Goal: Task Accomplishment & Management: Complete application form

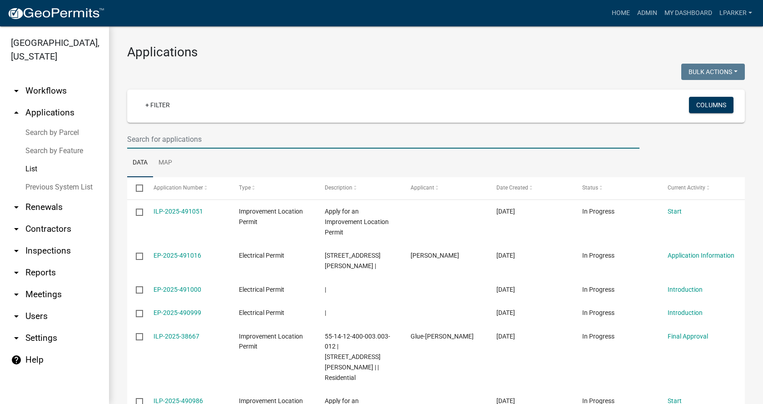
click at [210, 135] on input "text" at bounding box center [383, 139] width 512 height 19
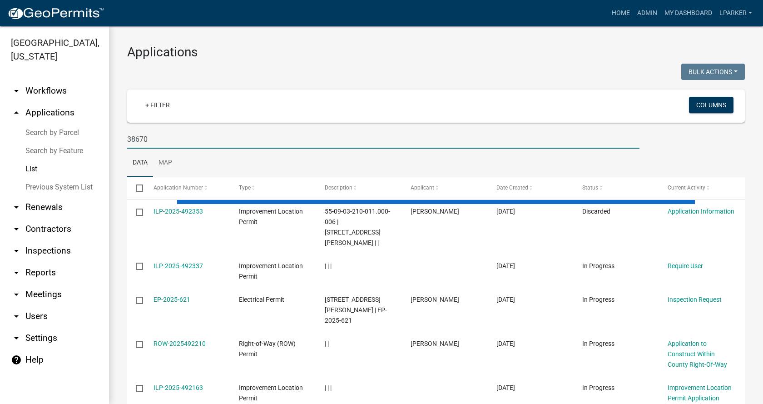
type input "38670"
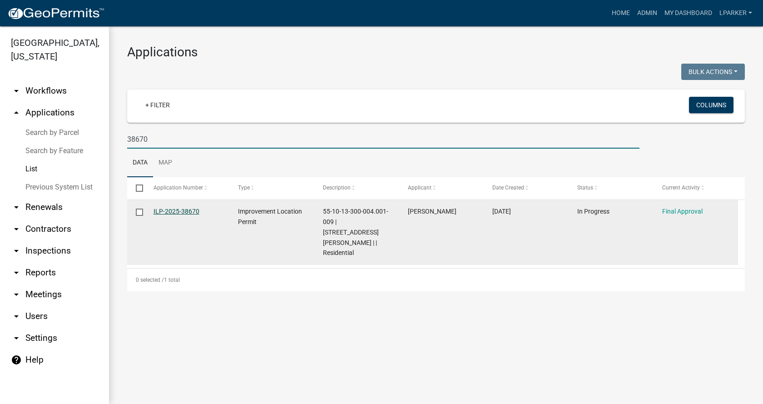
click at [180, 208] on link "ILP-2025-38670" at bounding box center [177, 211] width 46 height 7
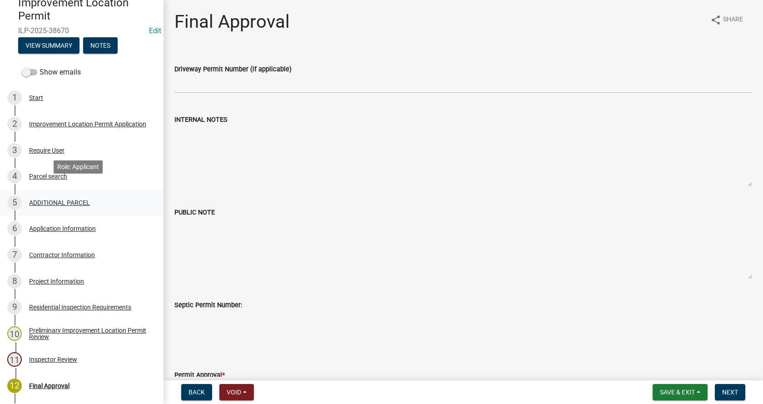
scroll to position [136, 0]
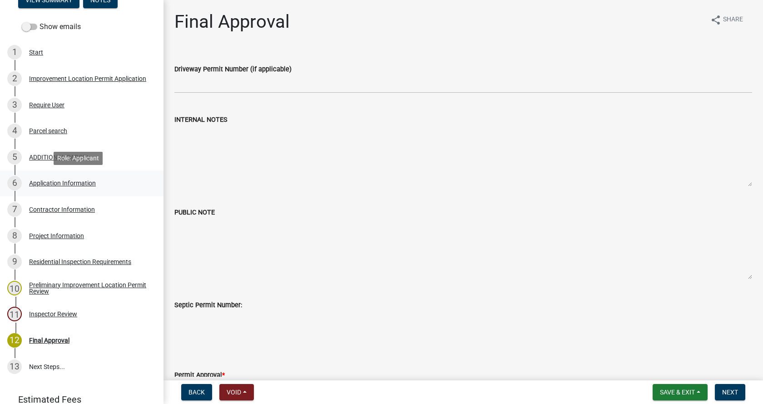
click at [38, 180] on div "Application Information" at bounding box center [62, 183] width 67 height 6
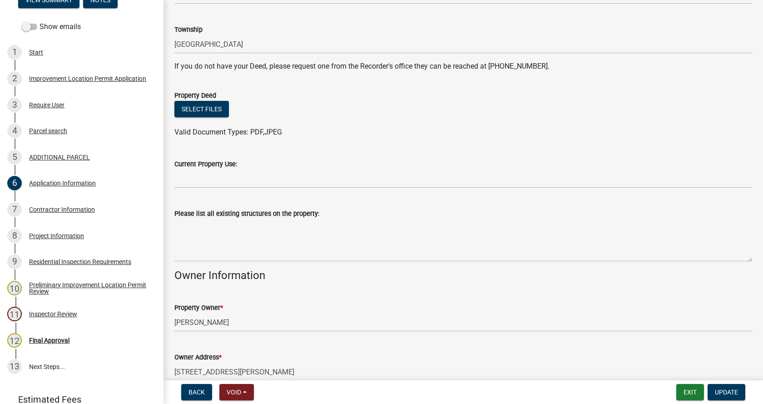
scroll to position [182, 0]
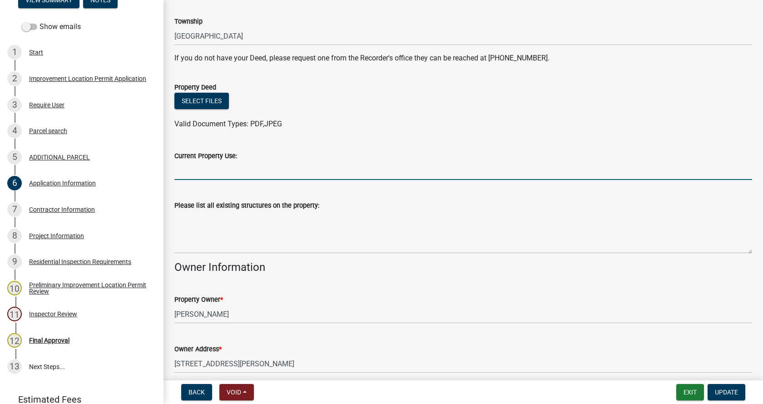
click at [228, 171] on input "Current Property Use:" at bounding box center [463, 170] width 578 height 19
type input "residential/agriculture"
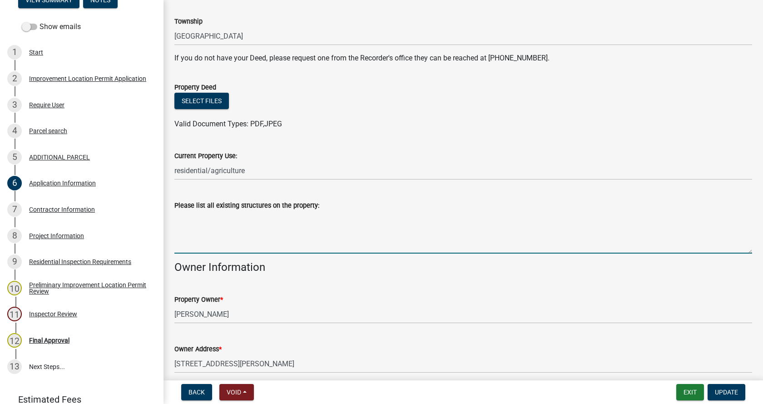
click at [180, 214] on textarea "Please list all existing structures on the property:" at bounding box center [463, 232] width 578 height 43
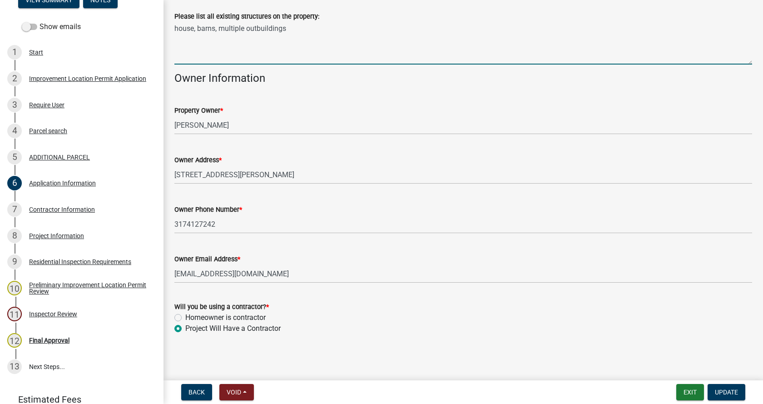
scroll to position [372, 0]
type textarea "house, barns, multiple outbuildings"
click at [724, 391] on span "Update" at bounding box center [726, 391] width 23 height 7
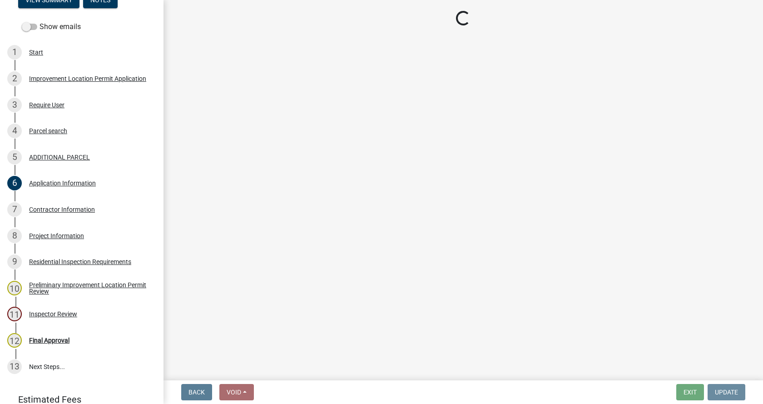
scroll to position [0, 0]
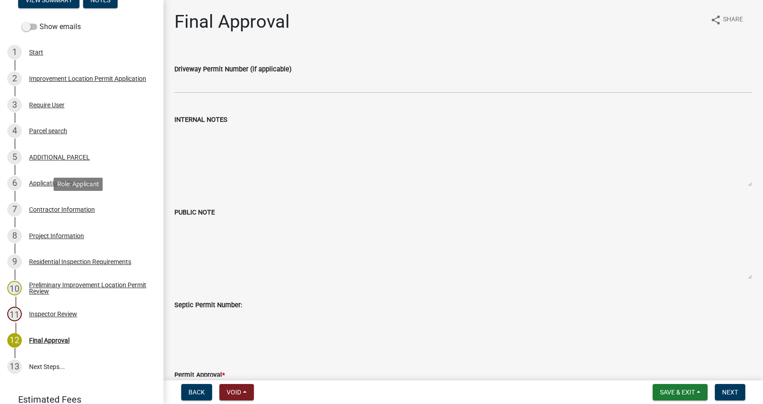
click at [32, 207] on div "Contractor Information" at bounding box center [62, 209] width 66 height 6
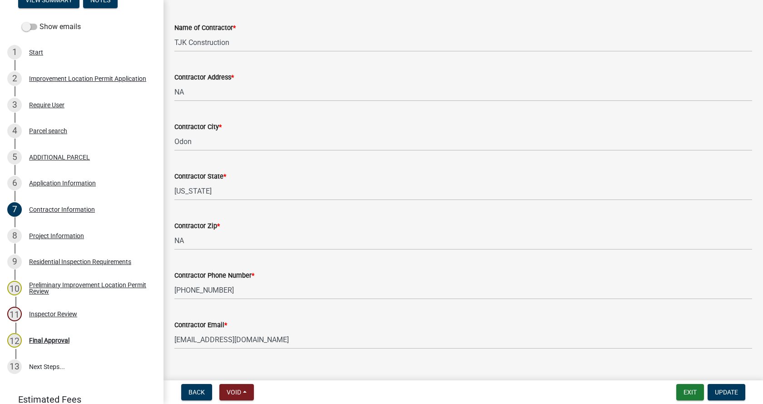
scroll to position [77, 0]
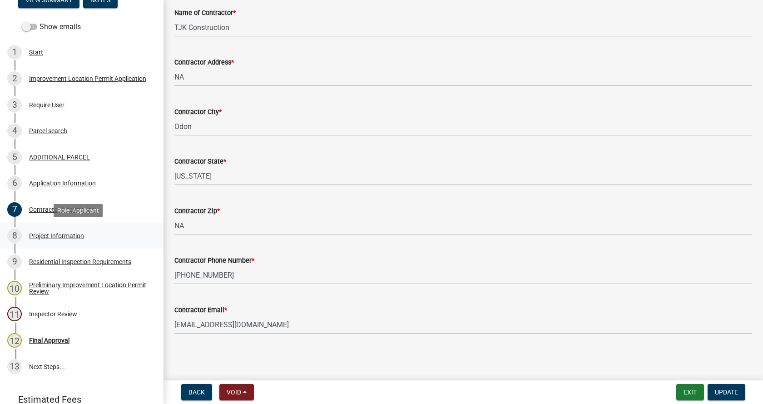
click at [36, 234] on div "Project Information" at bounding box center [56, 236] width 55 height 6
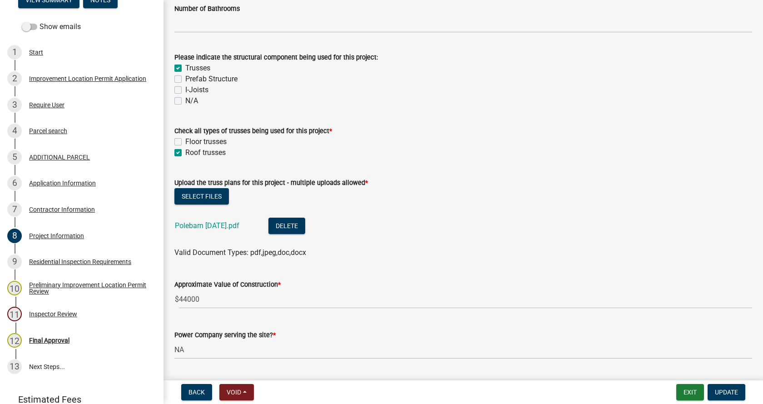
scroll to position [863, 0]
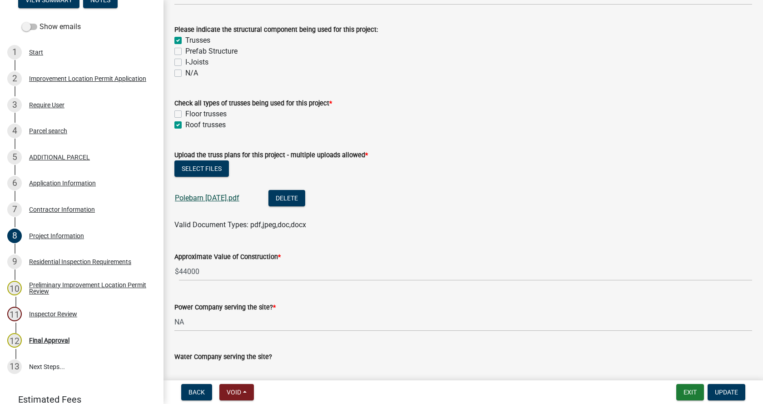
click at [194, 198] on link "Polebarn [DATE].pdf" at bounding box center [207, 198] width 65 height 9
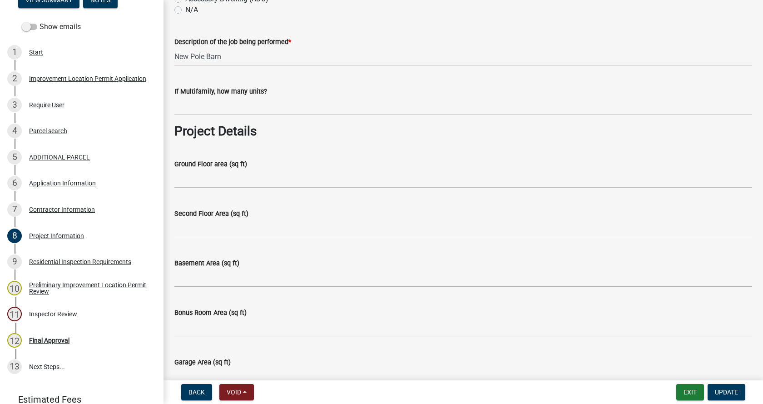
scroll to position [273, 0]
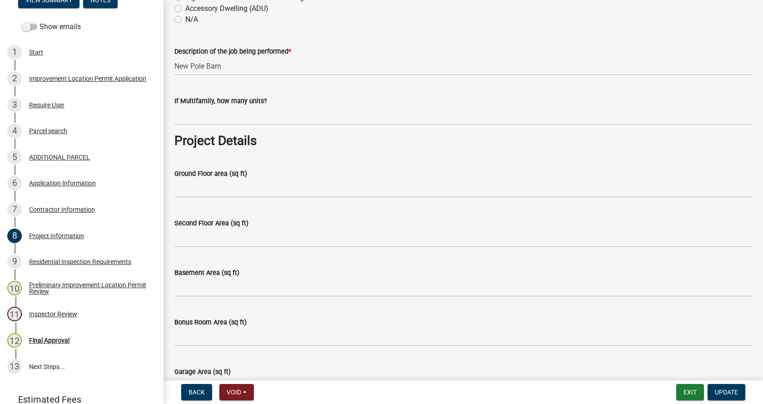
click at [174, 65] on div "Description of the job being performed * New Pole Barn" at bounding box center [463, 54] width 591 height 42
click at [177, 64] on input "New Pole Barn" at bounding box center [463, 66] width 578 height 19
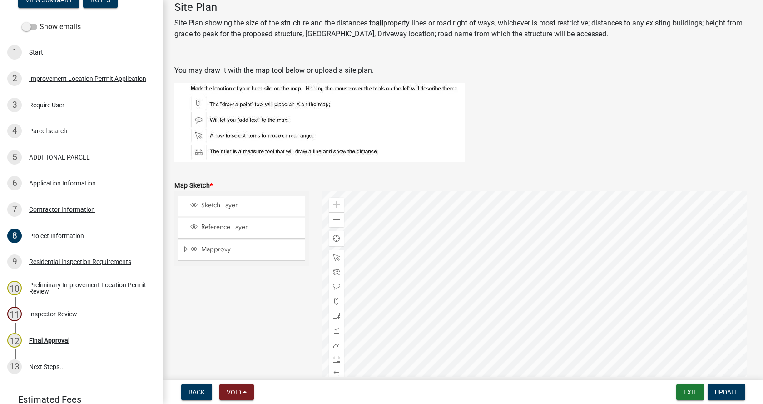
scroll to position [1681, 0]
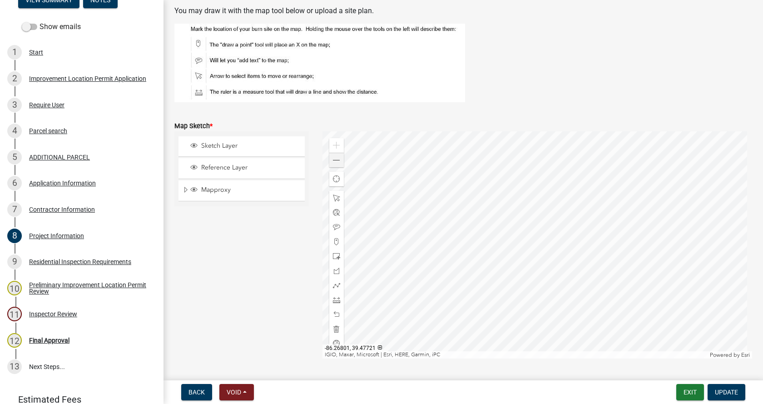
type input "72x40 Pole Barn"
click at [338, 159] on span at bounding box center [336, 160] width 7 height 7
click at [333, 159] on span at bounding box center [336, 160] width 7 height 7
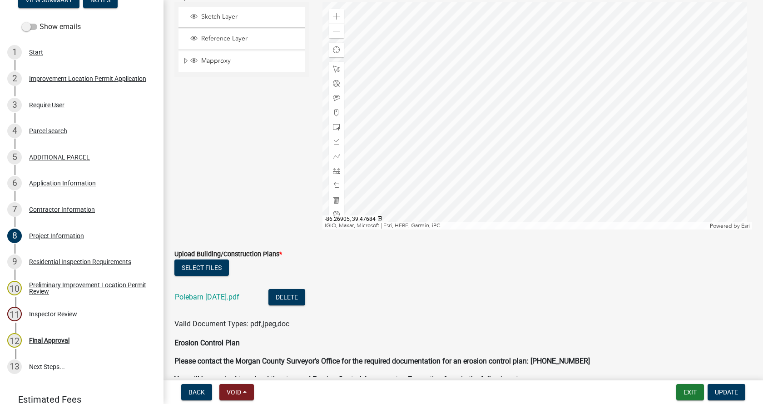
scroll to position [1863, 0]
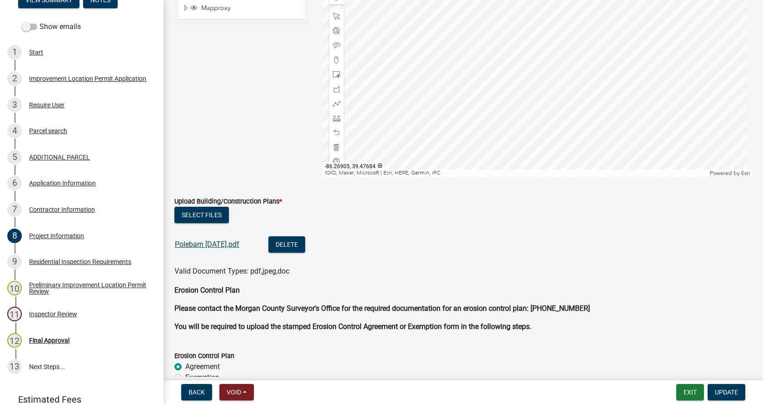
click at [191, 244] on link "Polebarn [DATE].pdf" at bounding box center [207, 244] width 65 height 9
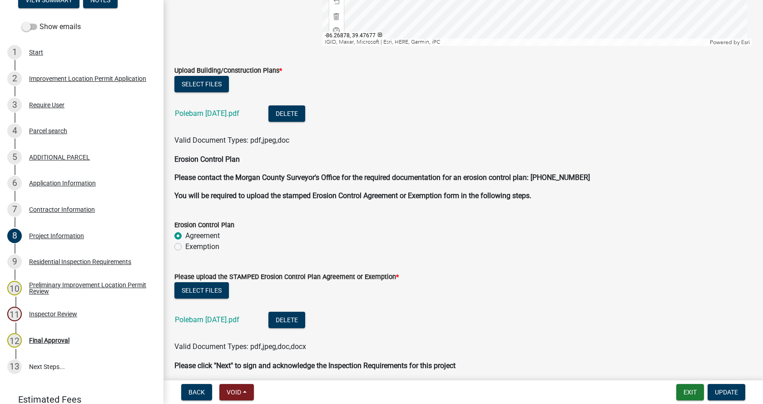
scroll to position [1999, 0]
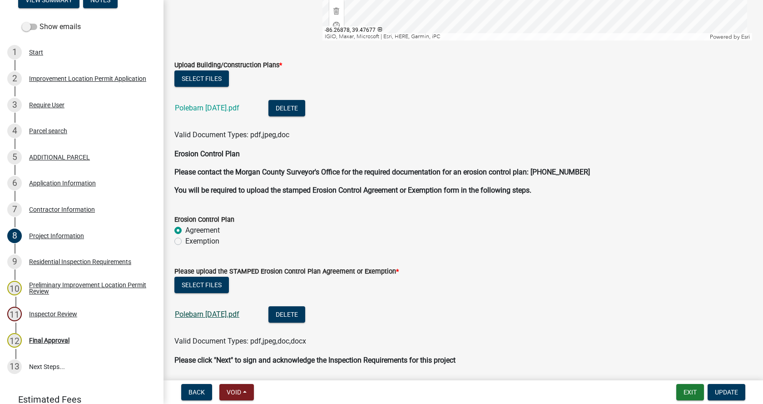
click at [194, 315] on link "Polebarn [DATE].pdf" at bounding box center [207, 314] width 65 height 9
click at [185, 241] on label "Exemption" at bounding box center [202, 241] width 34 height 11
click at [185, 241] on input "Exemption" at bounding box center [188, 239] width 6 height 6
radio input "true"
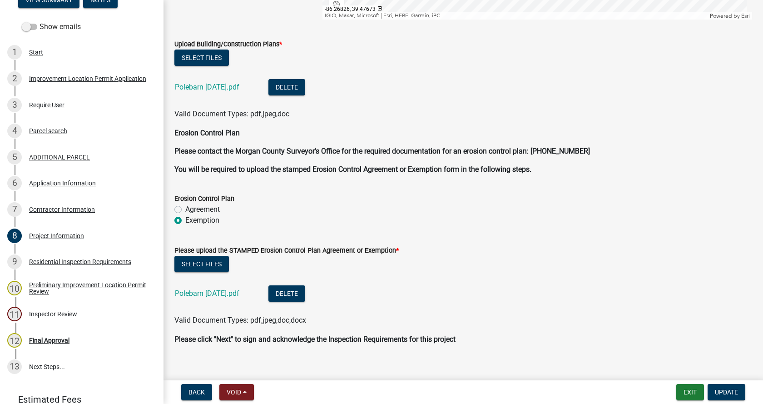
scroll to position [2031, 0]
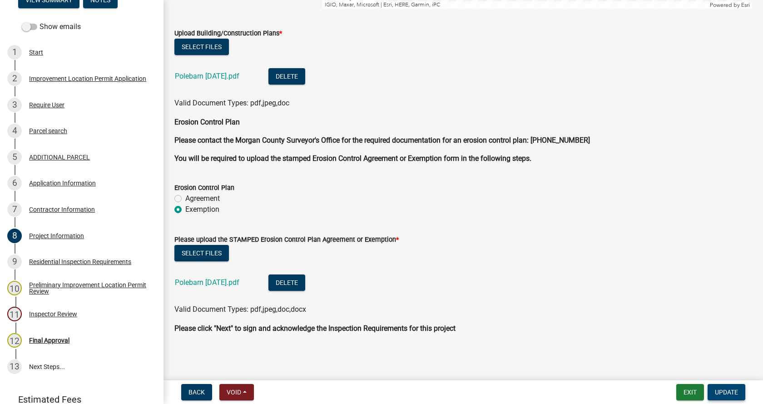
click at [732, 391] on span "Update" at bounding box center [726, 391] width 23 height 7
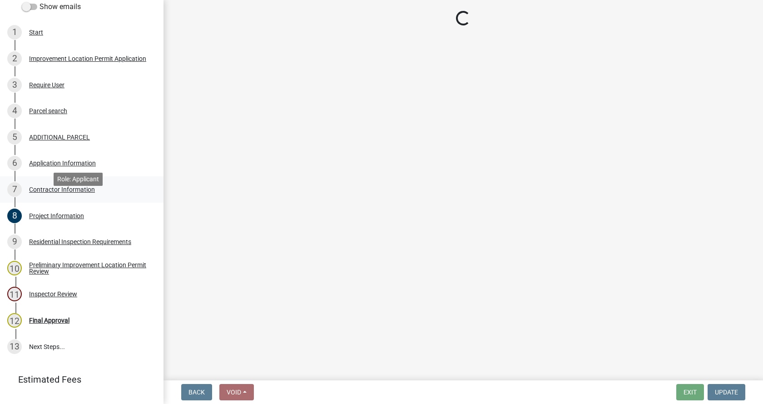
scroll to position [176, 0]
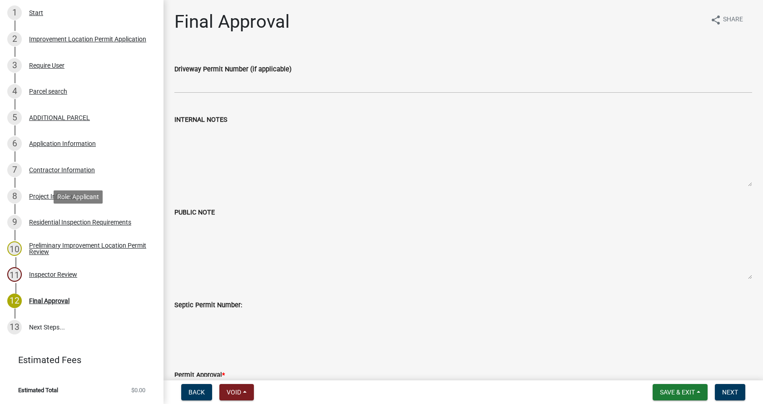
click at [31, 221] on div "Residential Inspection Requirements" at bounding box center [80, 222] width 102 height 6
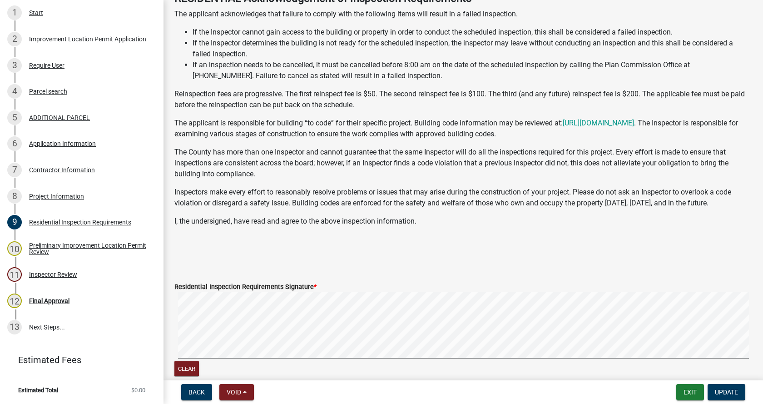
scroll to position [203, 0]
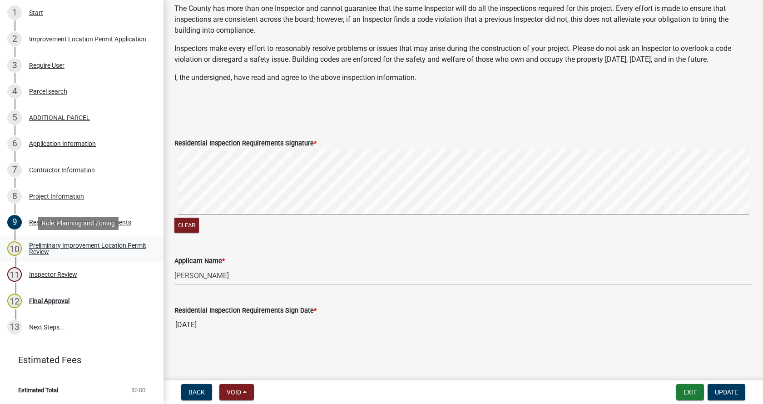
click at [33, 246] on div "Preliminary Improvement Location Permit Review" at bounding box center [89, 248] width 120 height 13
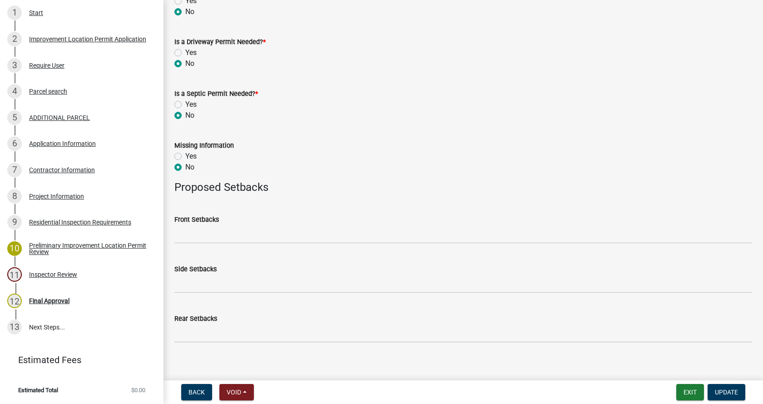
scroll to position [355, 0]
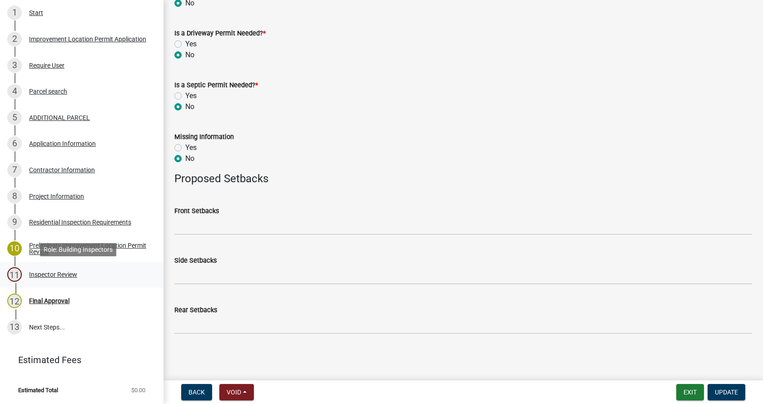
click at [33, 272] on div "Inspector Review" at bounding box center [53, 274] width 48 height 6
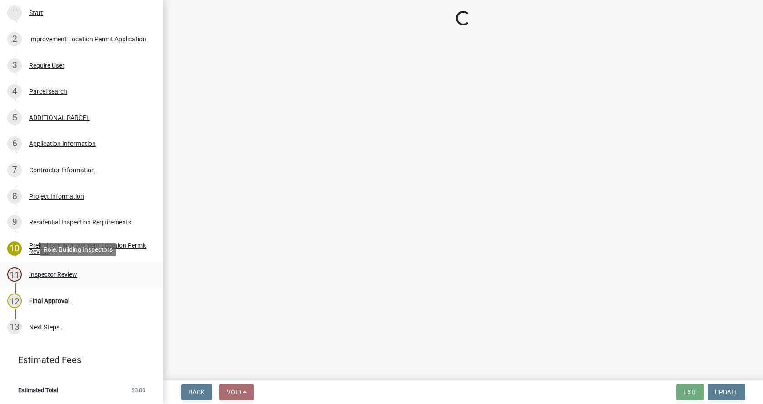
scroll to position [0, 0]
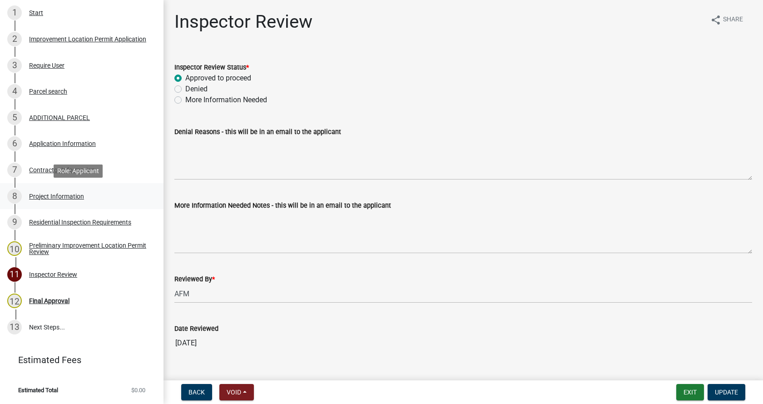
click at [36, 194] on div "Project Information" at bounding box center [56, 196] width 55 height 6
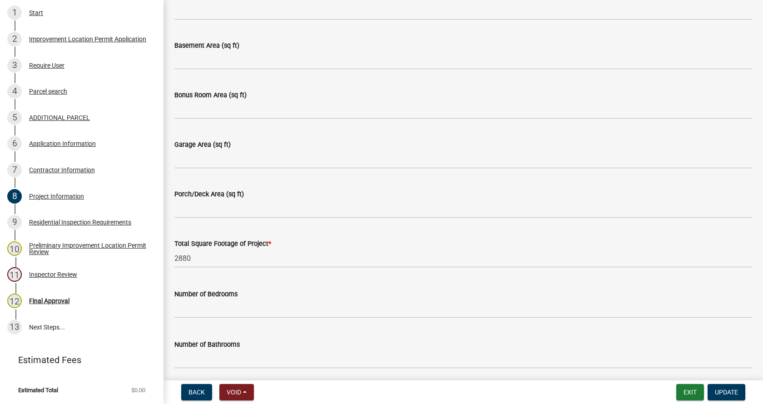
scroll to position [227, 0]
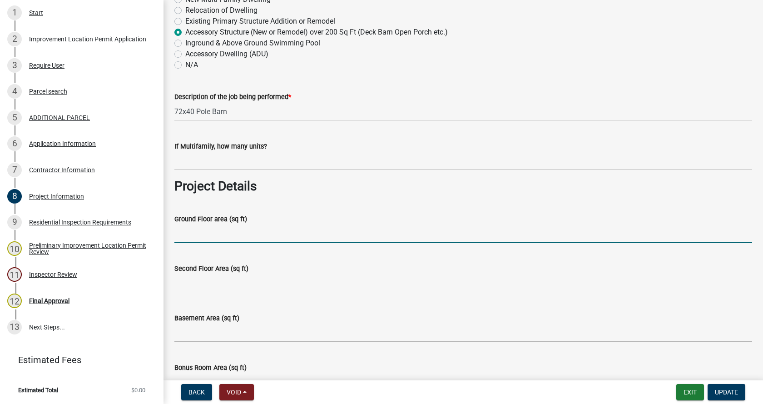
click at [186, 235] on input "Ground Floor area (sq ft)" at bounding box center [463, 233] width 578 height 19
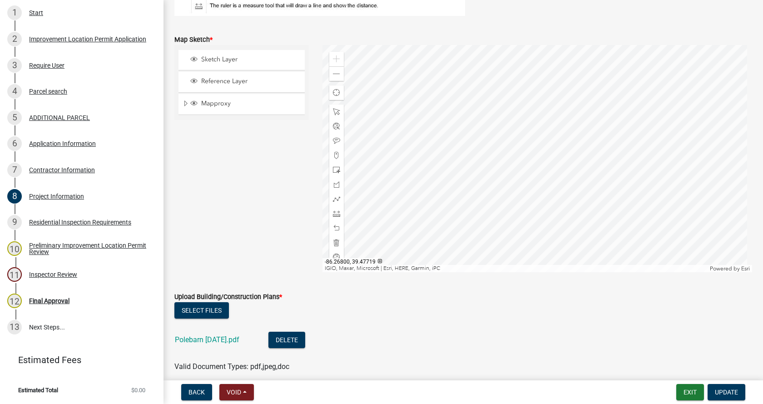
scroll to position [1772, 0]
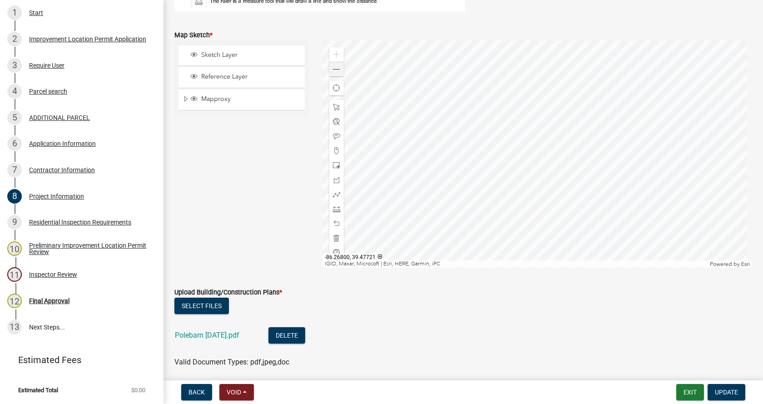
type input "2880"
click at [335, 71] on span at bounding box center [336, 69] width 7 height 7
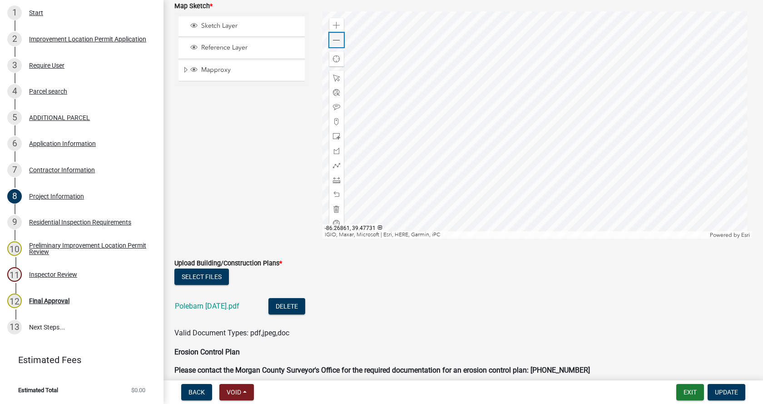
scroll to position [1817, 0]
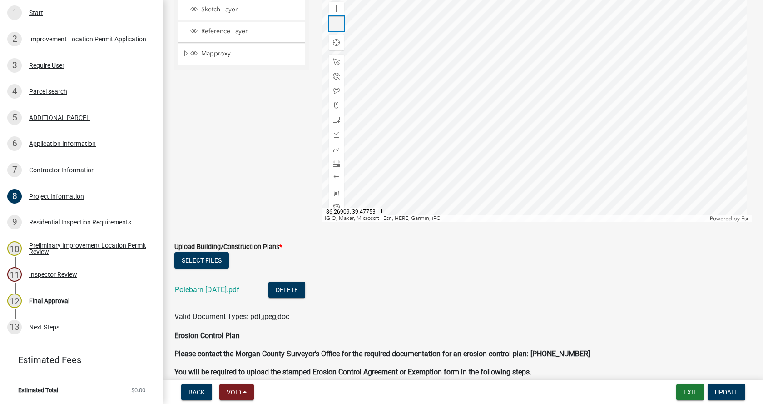
click at [335, 24] on span at bounding box center [336, 23] width 7 height 7
click at [520, 119] on div at bounding box center [538, 108] width 430 height 227
click at [333, 164] on span at bounding box center [336, 163] width 7 height 7
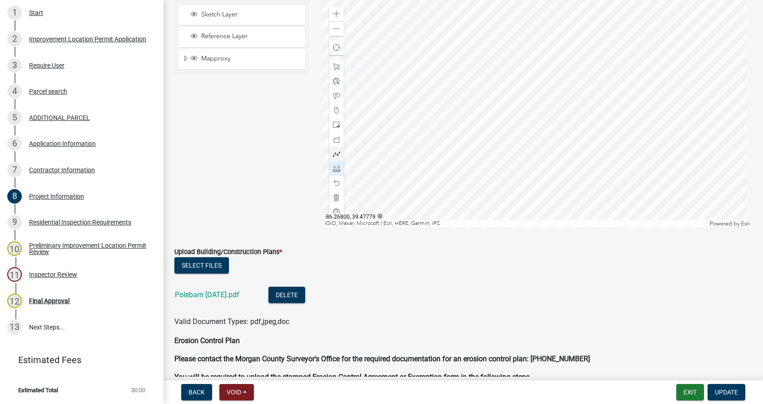
click at [580, 84] on div at bounding box center [538, 113] width 430 height 227
click at [581, 144] on div at bounding box center [538, 113] width 430 height 227
click at [372, 155] on div at bounding box center [538, 113] width 430 height 227
click at [575, 152] on div at bounding box center [538, 113] width 430 height 227
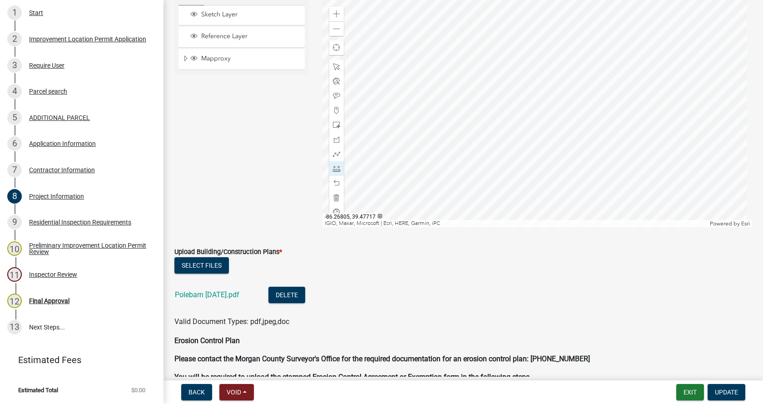
click at [575, 152] on div at bounding box center [538, 113] width 430 height 227
click at [592, 149] on div at bounding box center [538, 113] width 430 height 227
click at [554, 148] on div at bounding box center [538, 113] width 430 height 227
click at [524, 155] on div at bounding box center [538, 113] width 430 height 227
click at [614, 152] on div at bounding box center [538, 113] width 430 height 227
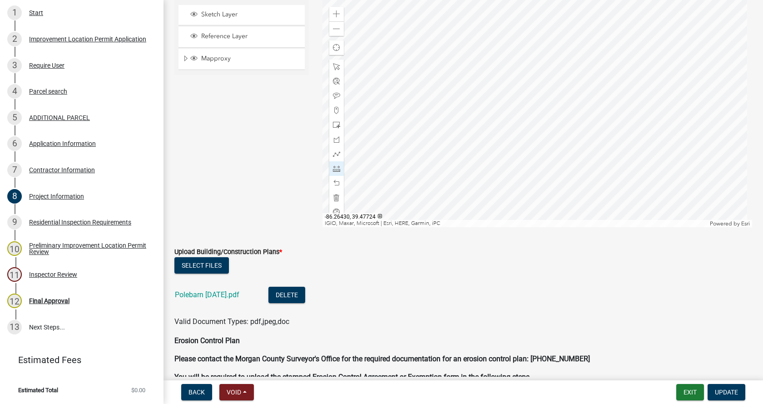
click at [614, 152] on div at bounding box center [538, 113] width 430 height 227
click at [582, 110] on div at bounding box center [538, 113] width 430 height 227
click at [465, 95] on div at bounding box center [538, 113] width 430 height 227
click at [463, 114] on div at bounding box center [538, 113] width 430 height 227
click at [454, 104] on div at bounding box center [538, 113] width 430 height 227
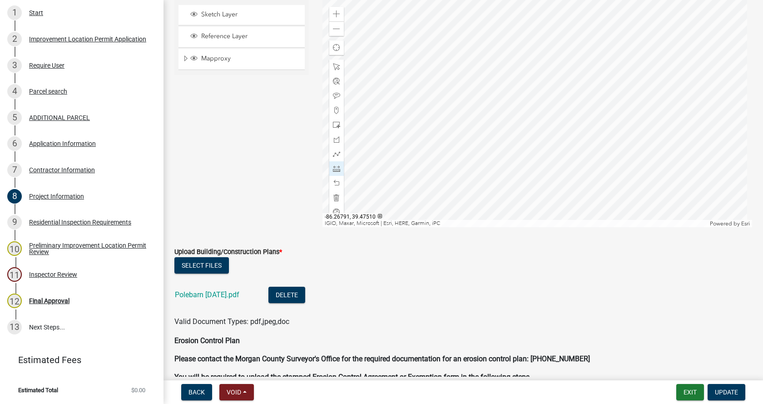
click at [460, 159] on div at bounding box center [538, 113] width 430 height 227
click at [521, 170] on div at bounding box center [538, 113] width 430 height 227
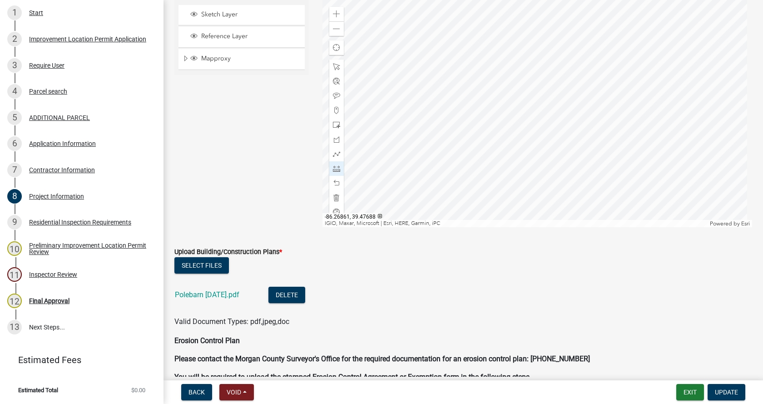
click at [501, 100] on div at bounding box center [538, 113] width 430 height 227
click at [731, 390] on span "Update" at bounding box center [726, 391] width 23 height 7
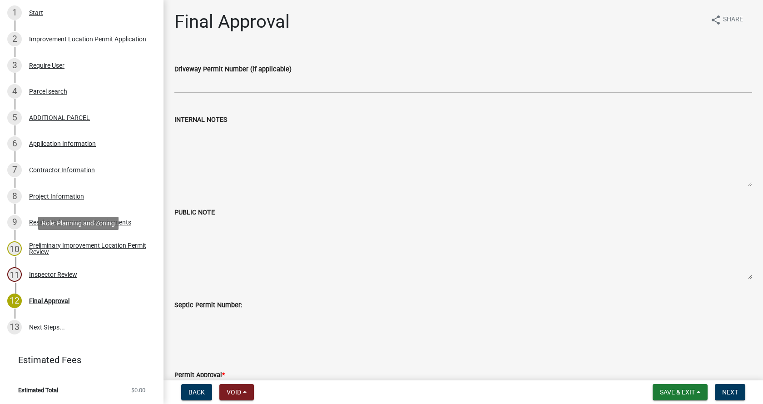
click at [33, 246] on div "Preliminary Improvement Location Permit Review" at bounding box center [89, 248] width 120 height 13
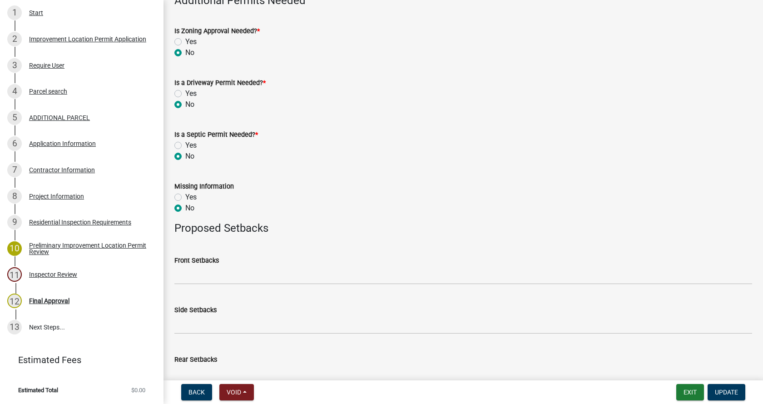
scroll to position [355, 0]
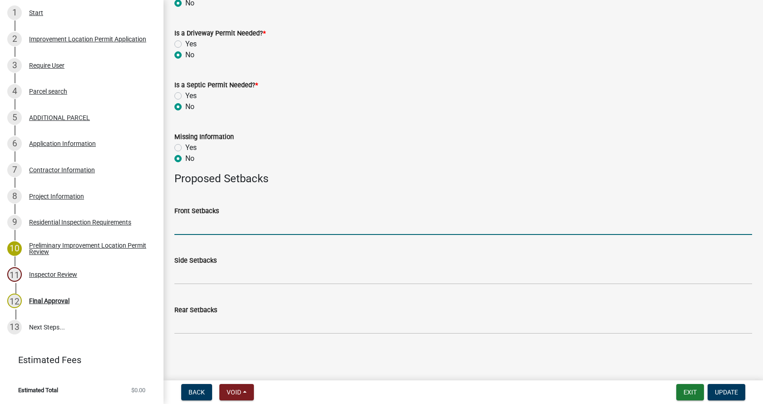
click at [183, 224] on input "Front Setbacks" at bounding box center [463, 225] width 578 height 19
type input "197/678"
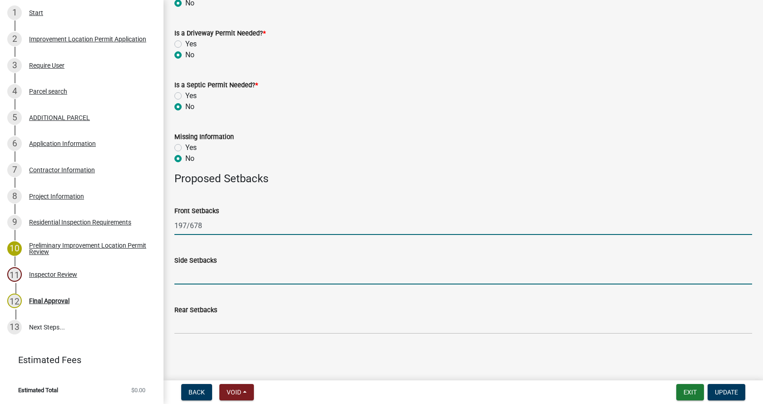
click at [199, 274] on input "Side Setbacks" at bounding box center [463, 275] width 578 height 19
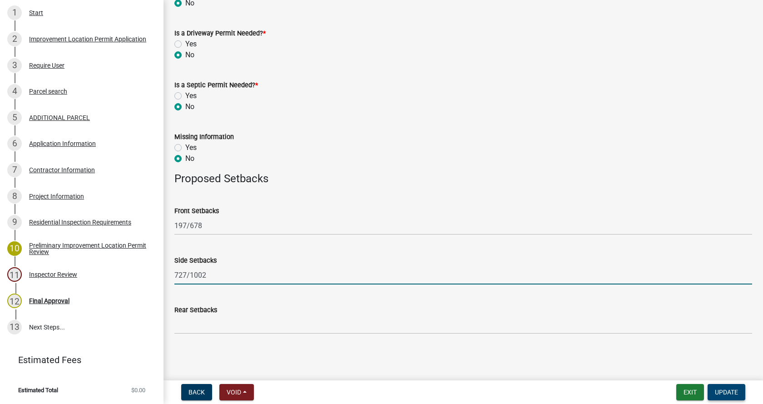
type input "727/1002"
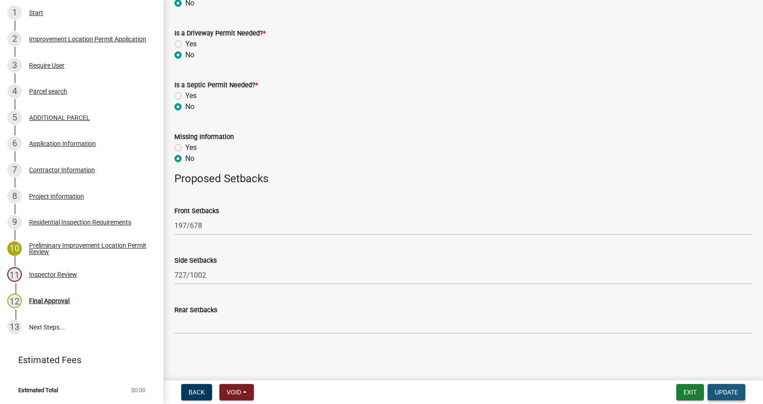
click at [725, 392] on span "Update" at bounding box center [726, 391] width 23 height 7
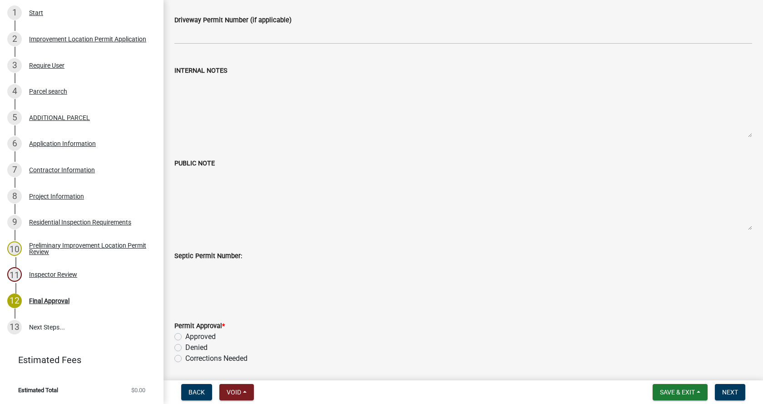
scroll to position [136, 0]
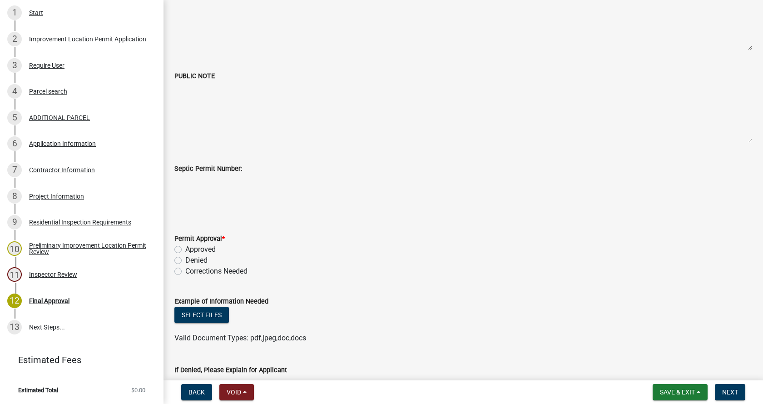
click at [185, 250] on label "Approved" at bounding box center [200, 249] width 30 height 11
click at [185, 250] on input "Approved" at bounding box center [188, 247] width 6 height 6
radio input "true"
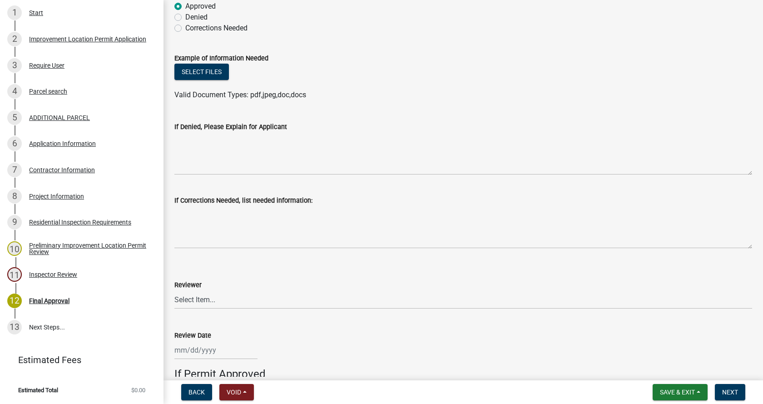
scroll to position [409, 0]
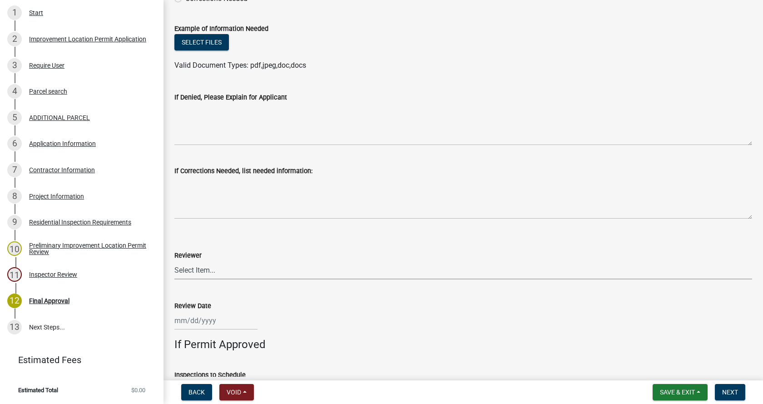
click at [185, 269] on select "Select Item... [PERSON_NAME] [PERSON_NAME] [PERSON_NAME]" at bounding box center [463, 270] width 578 height 19
click at [174, 261] on select "Select Item... [PERSON_NAME] [PERSON_NAME] [PERSON_NAME]" at bounding box center [463, 270] width 578 height 19
select select "4bf9213e-c266-4258-8e9b-d5f6a07002fa"
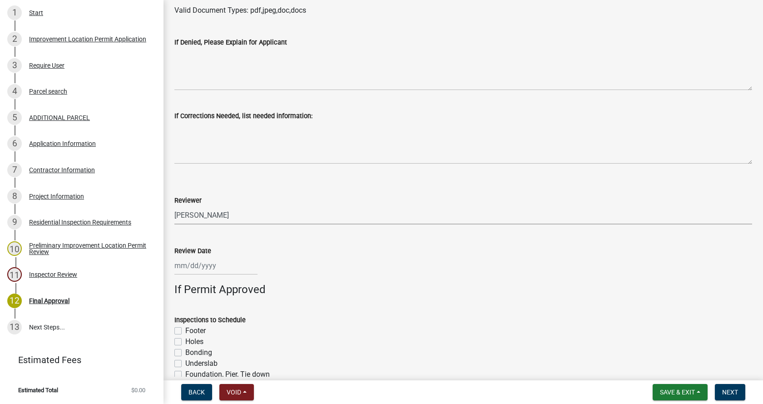
scroll to position [626, 0]
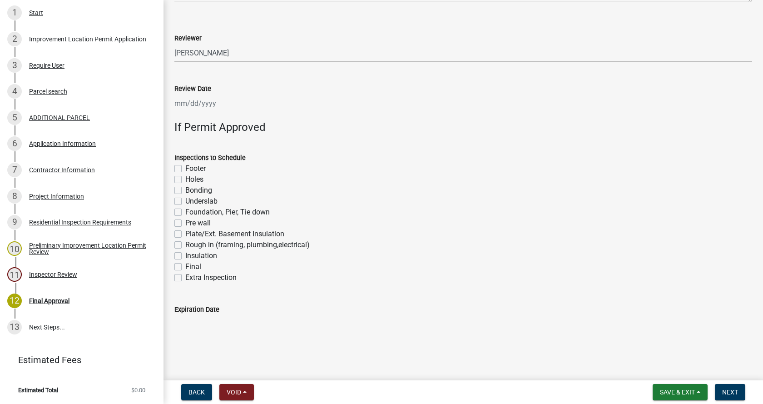
click at [185, 105] on div at bounding box center [215, 103] width 83 height 19
select select "10"
select select "2025"
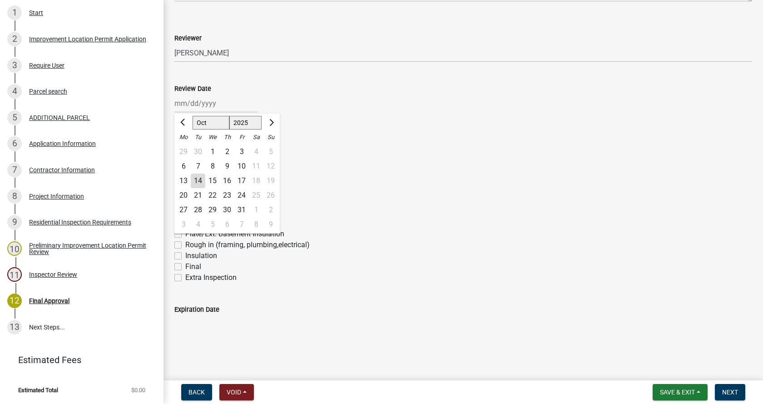
click at [199, 179] on div "14" at bounding box center [198, 181] width 15 height 15
type input "[DATE]"
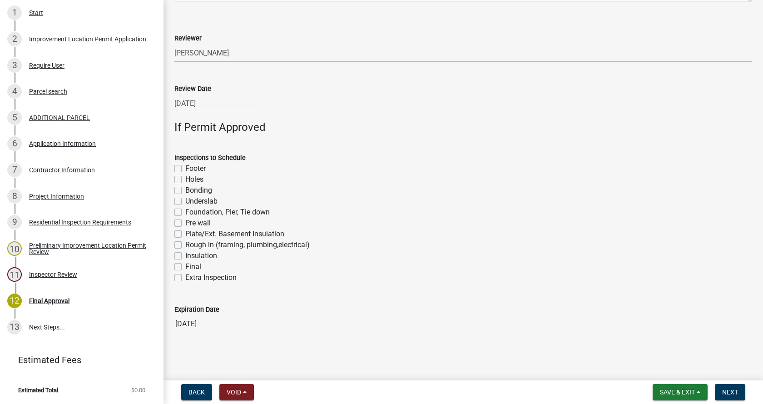
click at [185, 168] on label "Footer" at bounding box center [195, 168] width 20 height 11
click at [185, 168] on input "Footer" at bounding box center [188, 166] width 6 height 6
checkbox input "true"
checkbox input "false"
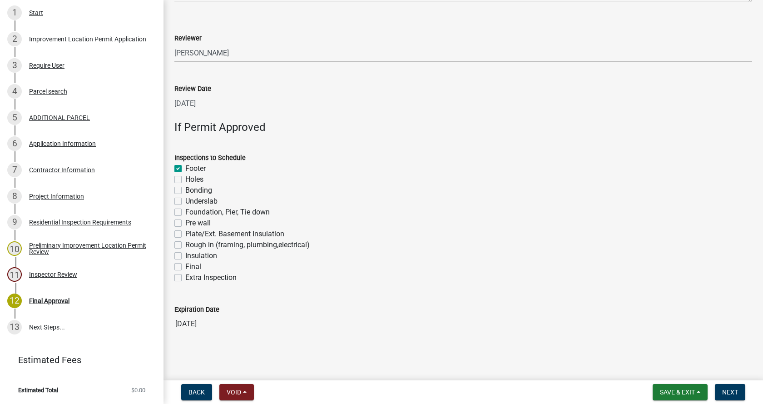
checkbox input "false"
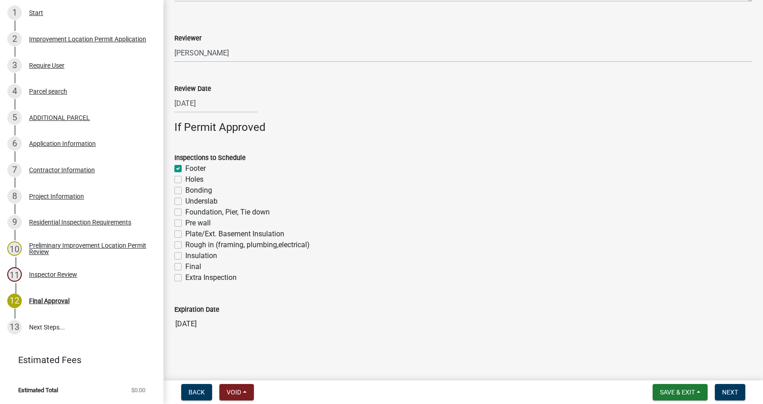
checkbox input "false"
click at [185, 212] on label "Foundation, Pier, Tie down" at bounding box center [227, 212] width 84 height 11
click at [185, 212] on input "Foundation, Pier, Tie down" at bounding box center [188, 210] width 6 height 6
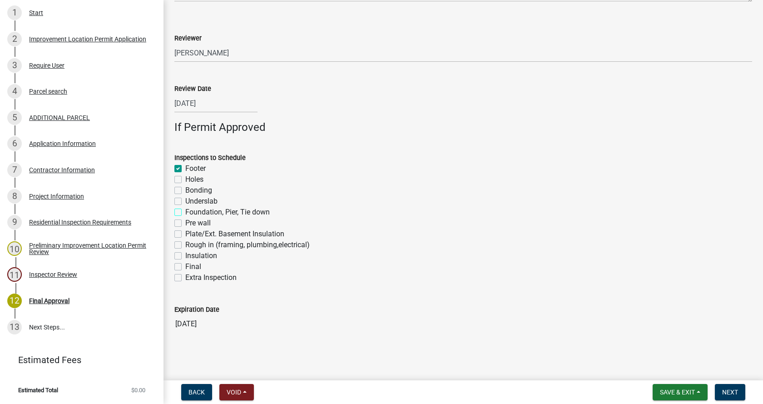
checkbox input "true"
checkbox input "false"
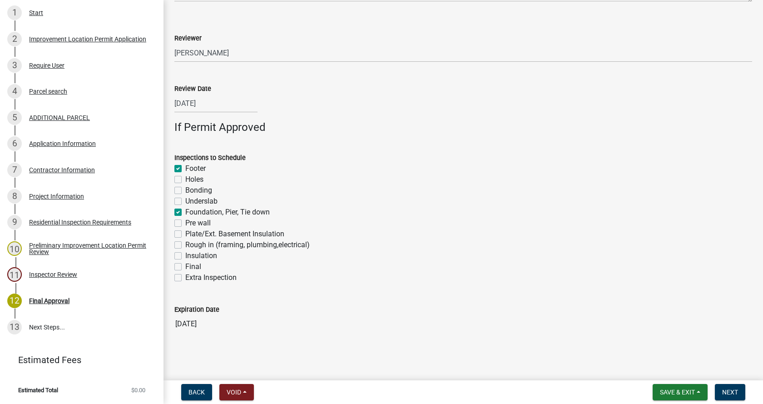
checkbox input "true"
checkbox input "false"
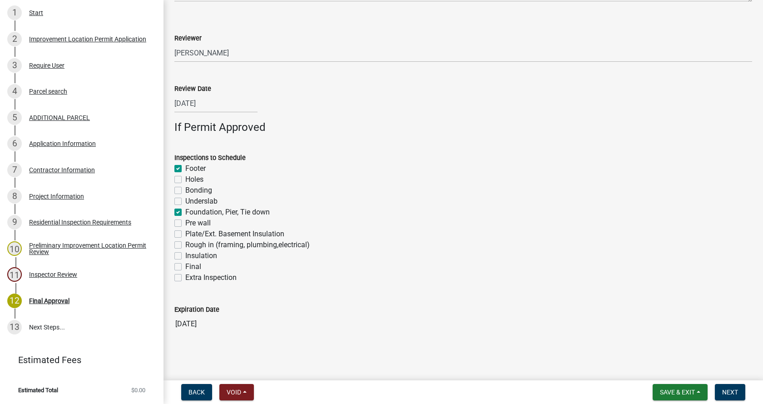
checkbox input "false"
click at [185, 245] on label "Rough in (framing, plumbing,electrical)" at bounding box center [247, 244] width 124 height 11
click at [185, 245] on input "Rough in (framing, plumbing,electrical)" at bounding box center [188, 242] width 6 height 6
checkbox input "true"
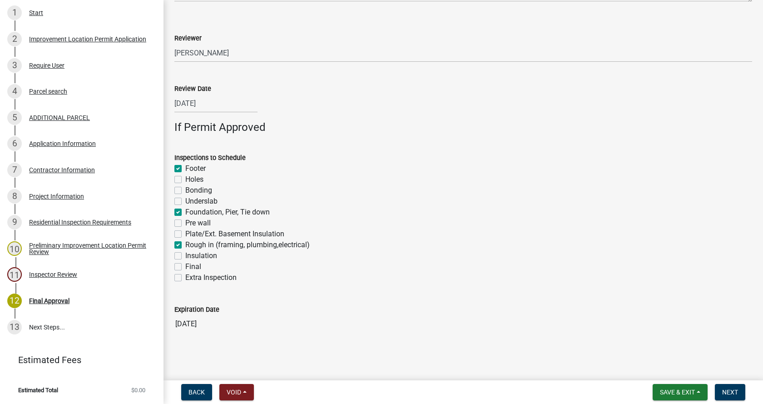
checkbox input "true"
checkbox input "false"
checkbox input "true"
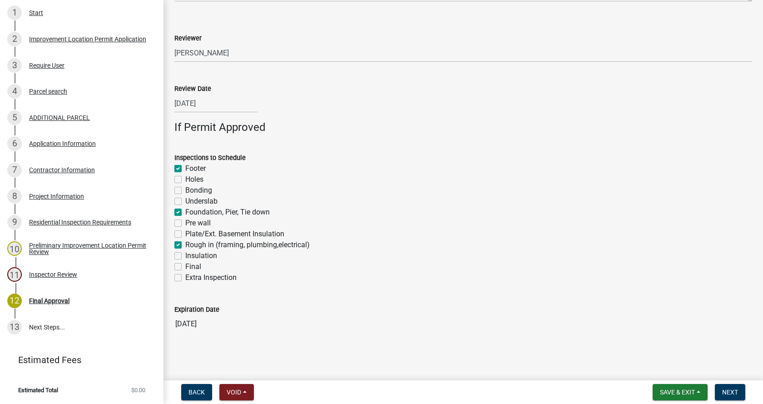
checkbox input "false"
checkbox input "true"
checkbox input "false"
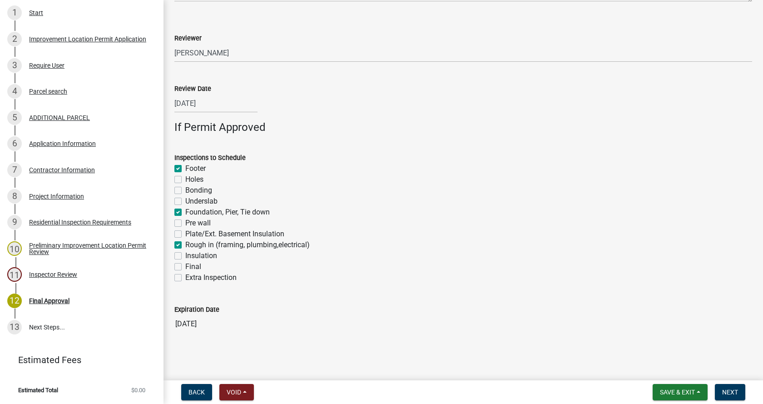
checkbox input "false"
click at [185, 266] on label "Final" at bounding box center [193, 266] width 16 height 11
click at [185, 266] on input "Final" at bounding box center [188, 264] width 6 height 6
checkbox input "true"
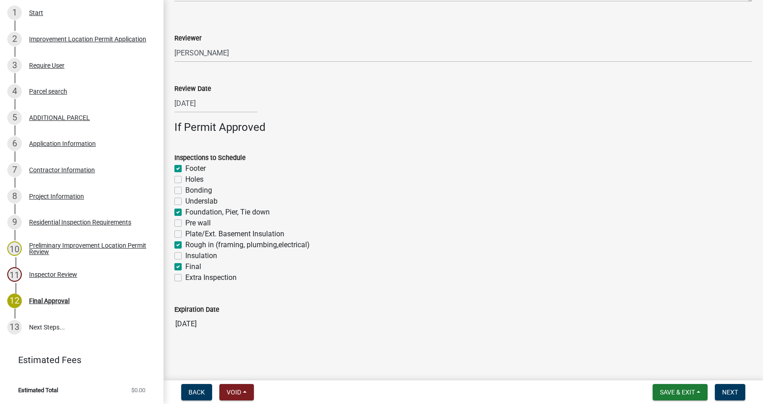
checkbox input "false"
checkbox input "true"
checkbox input "false"
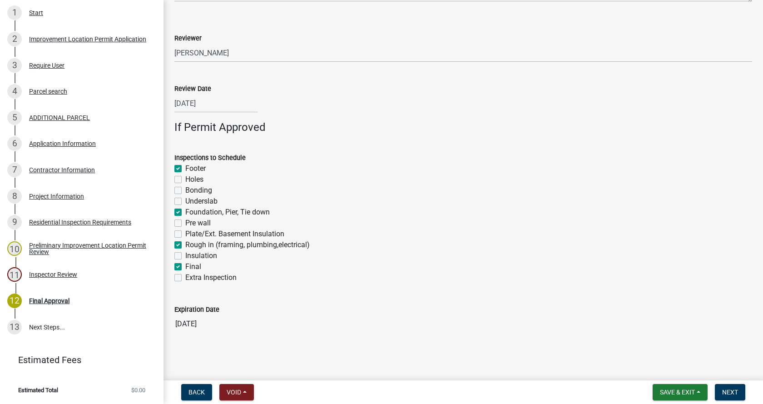
checkbox input "false"
checkbox input "true"
checkbox input "false"
checkbox input "true"
checkbox input "false"
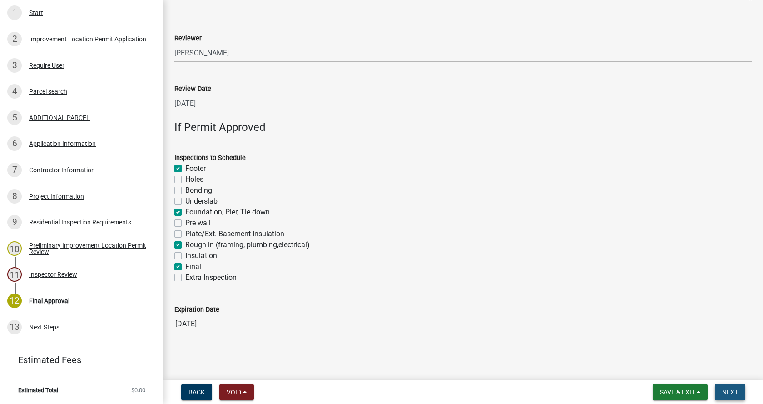
click at [731, 390] on span "Next" at bounding box center [730, 391] width 16 height 7
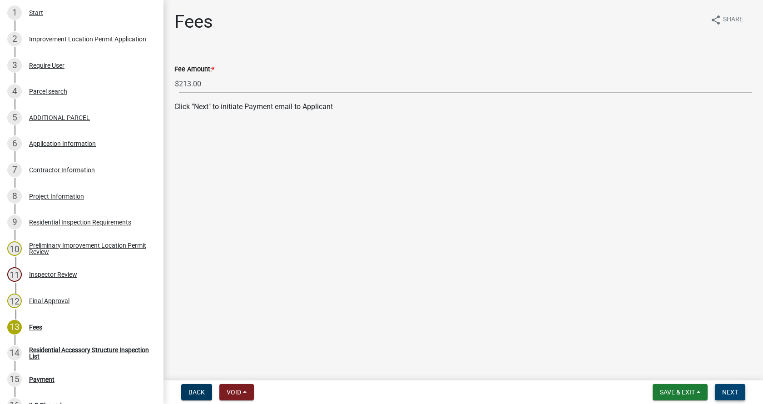
scroll to position [359, 0]
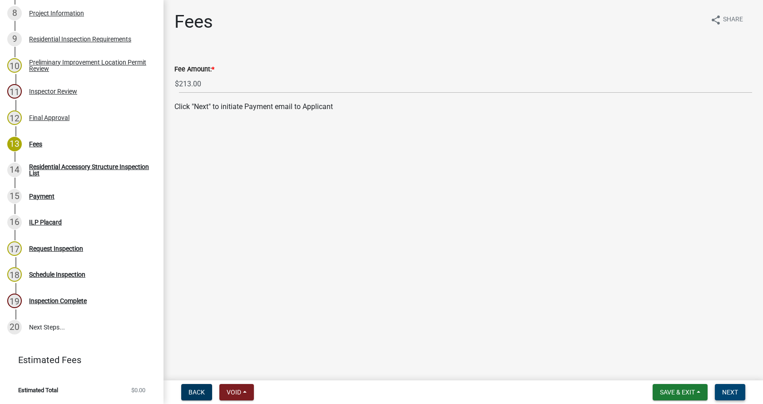
click at [730, 390] on span "Next" at bounding box center [730, 391] width 16 height 7
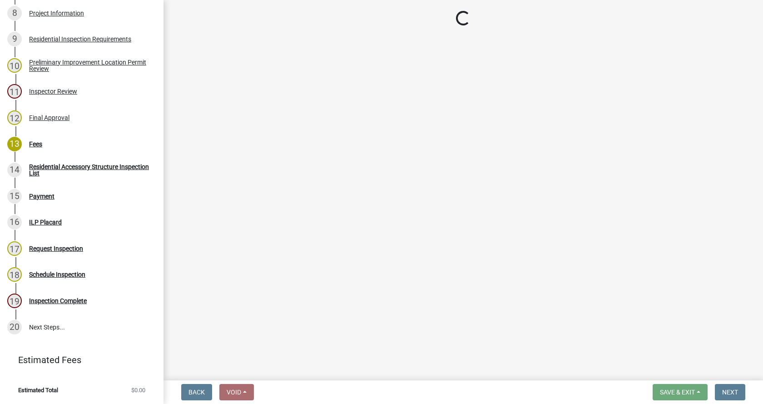
select select "3: 3"
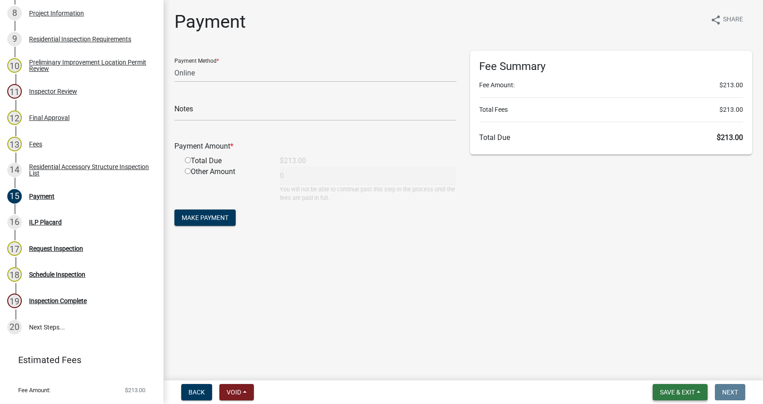
click at [700, 389] on button "Save & Exit" at bounding box center [680, 392] width 55 height 16
click at [661, 369] on button "Save & Exit" at bounding box center [671, 369] width 73 height 22
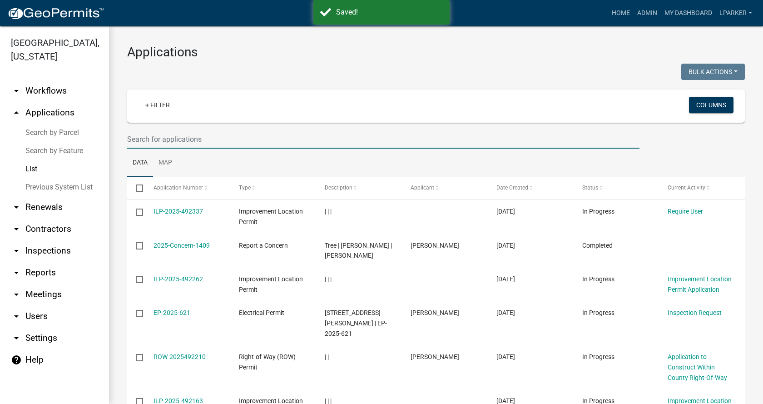
click at [171, 138] on input "text" at bounding box center [383, 139] width 512 height 19
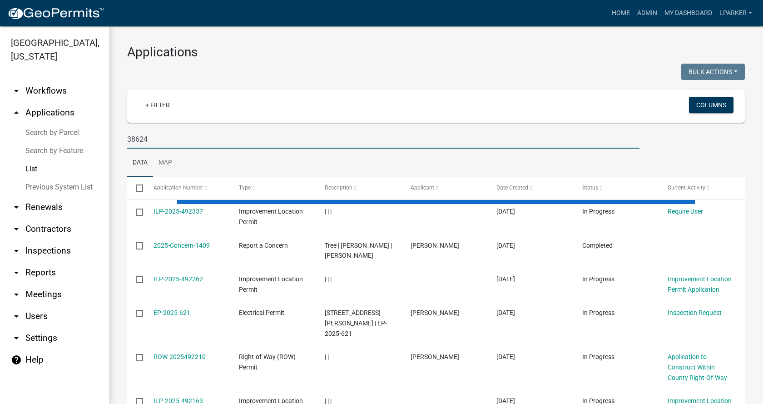
type input "38624"
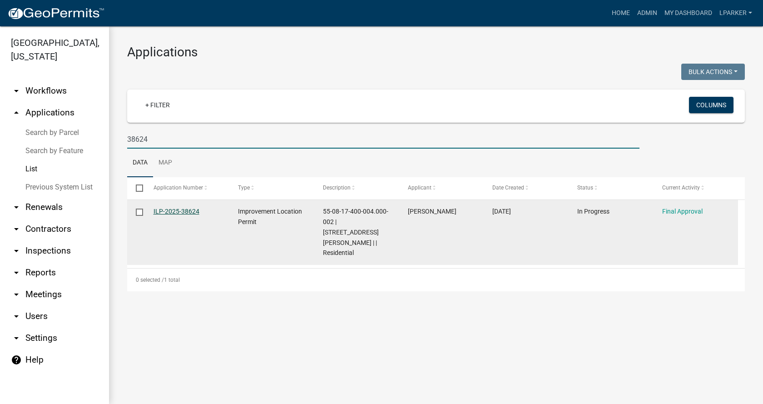
click at [179, 210] on link "ILP-2025-38624" at bounding box center [177, 211] width 46 height 7
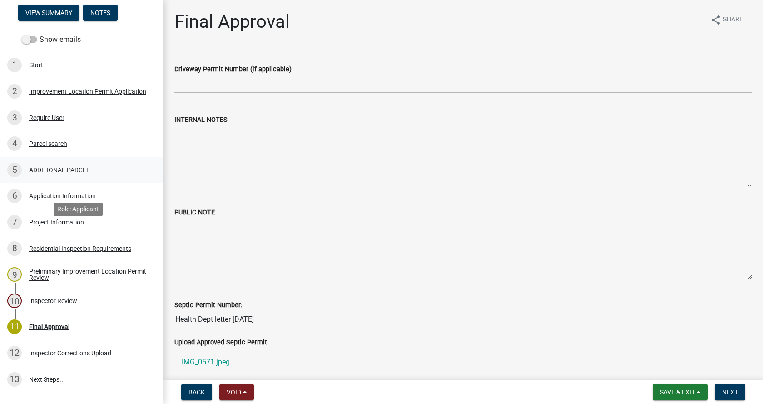
scroll to position [136, 0]
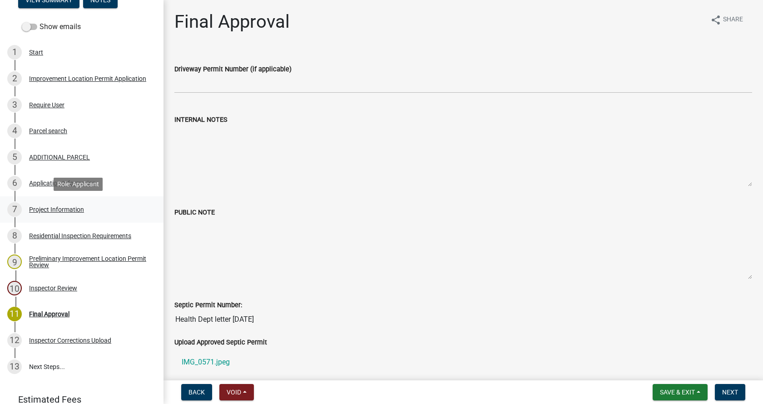
click at [32, 207] on div "Project Information" at bounding box center [56, 209] width 55 height 6
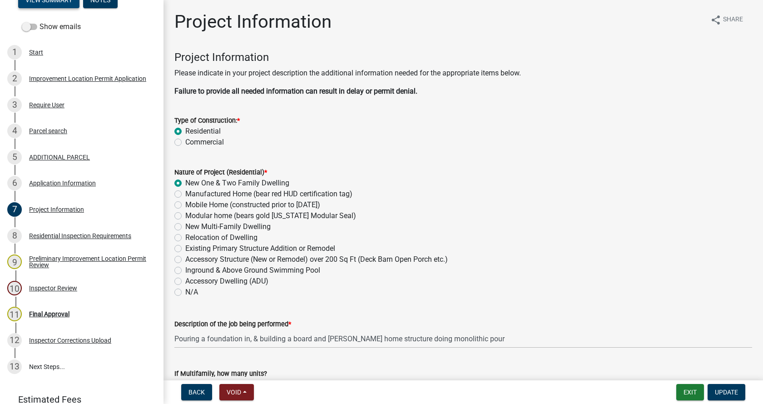
click at [48, 3] on button "View Summary" at bounding box center [48, 0] width 61 height 16
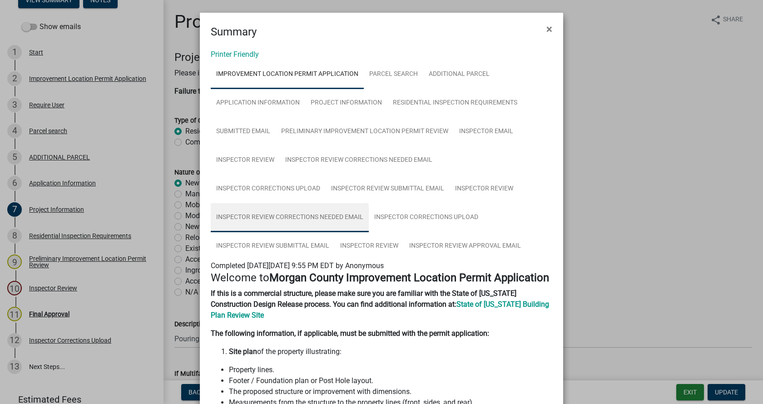
click at [270, 215] on link "Inspector Review Corrections Needed Email" at bounding box center [290, 217] width 158 height 29
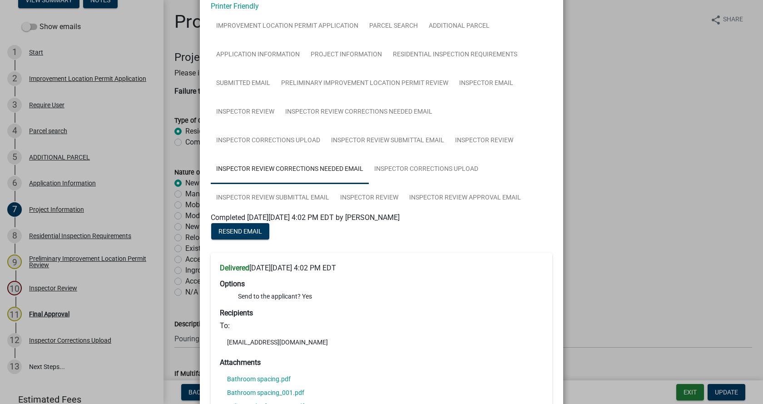
scroll to position [45, 0]
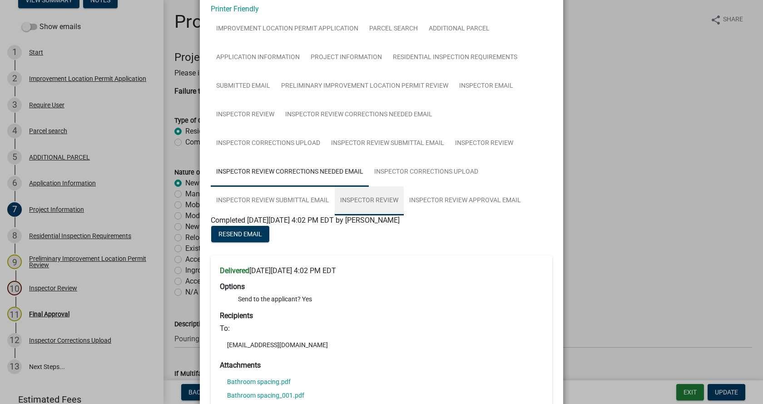
click at [360, 199] on link "Inspector Review" at bounding box center [369, 200] width 69 height 29
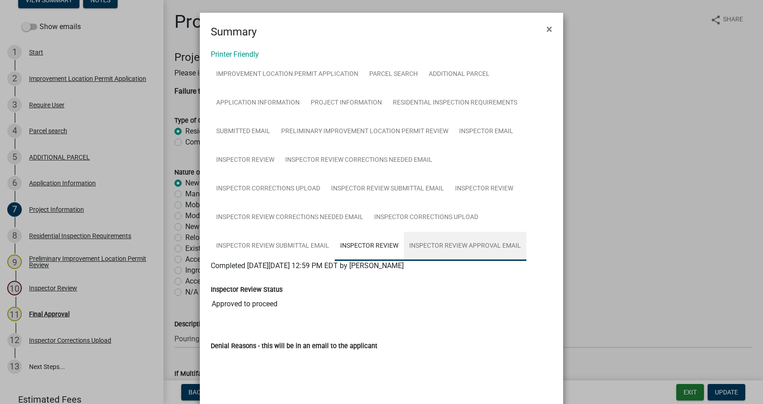
click at [452, 244] on link "Inspector Review Approval Email" at bounding box center [465, 246] width 123 height 29
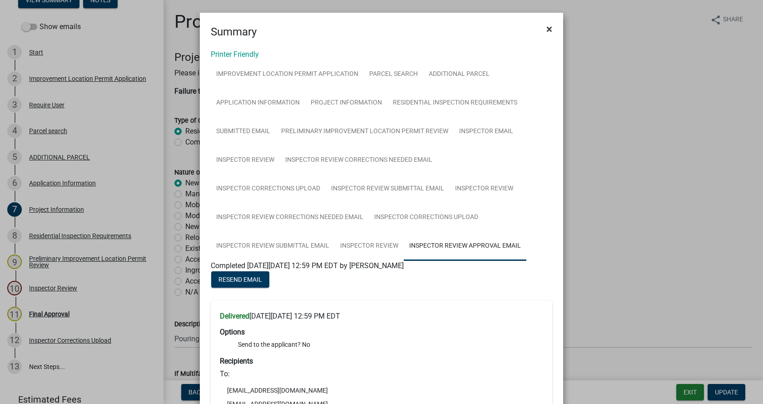
click at [546, 26] on span "×" at bounding box center [549, 29] width 6 height 13
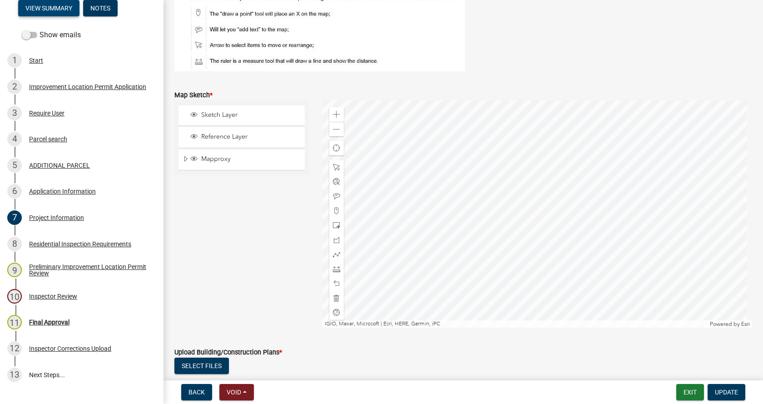
scroll to position [1863, 0]
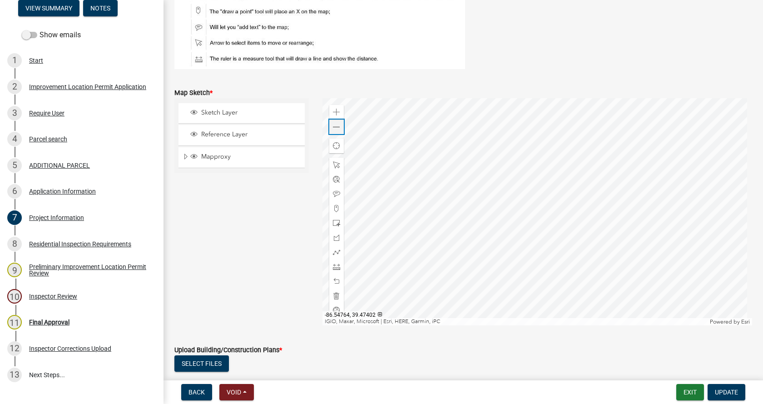
click at [335, 125] on span at bounding box center [336, 127] width 7 height 7
click at [335, 126] on span at bounding box center [336, 127] width 7 height 7
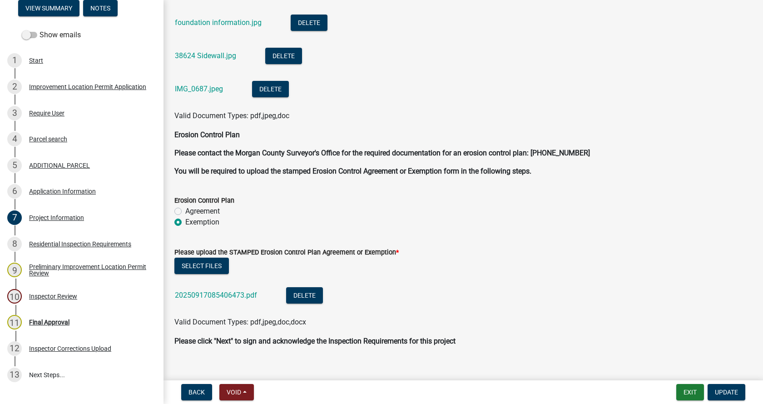
scroll to position [2312, 0]
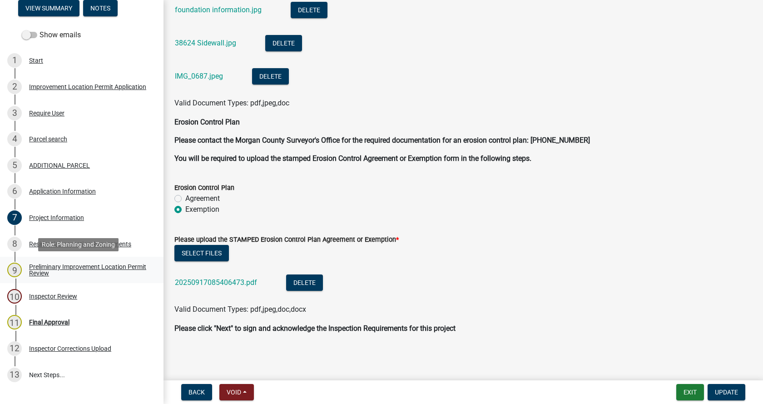
click at [38, 267] on div "Preliminary Improvement Location Permit Review" at bounding box center [89, 269] width 120 height 13
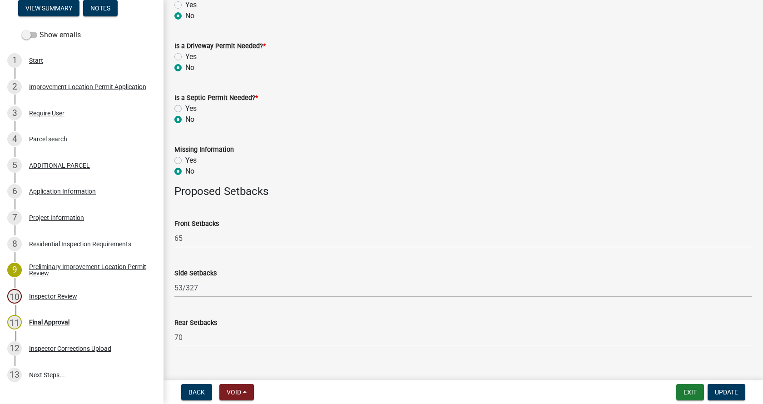
scroll to position [444, 0]
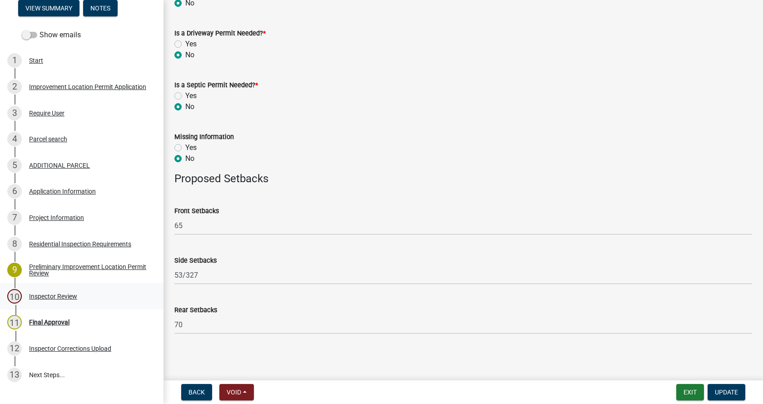
click at [35, 295] on div "Inspector Review" at bounding box center [53, 296] width 48 height 6
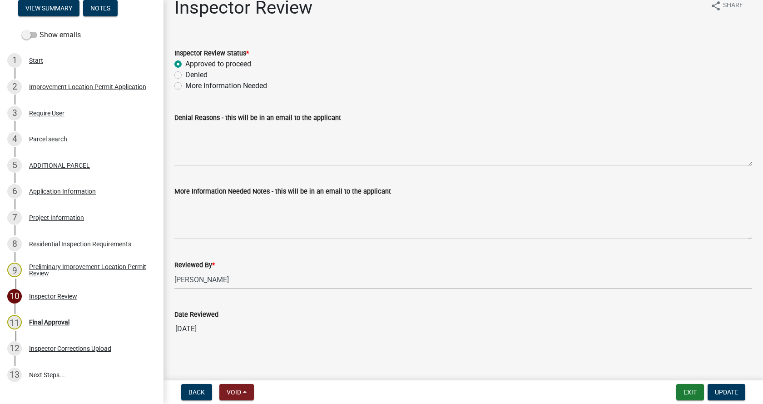
scroll to position [18, 0]
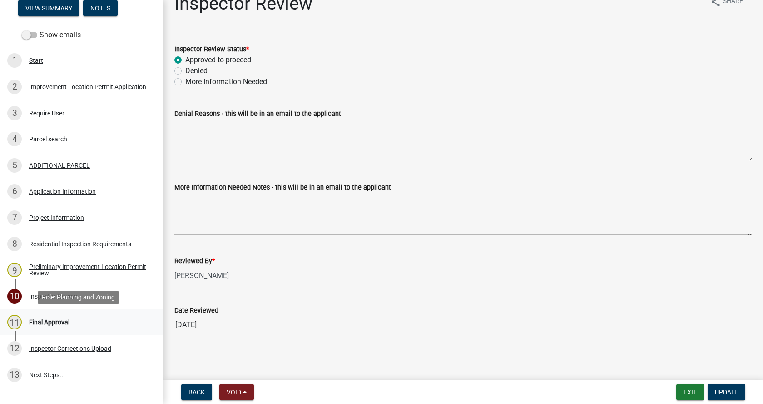
click at [37, 319] on div "Final Approval" at bounding box center [49, 322] width 40 height 6
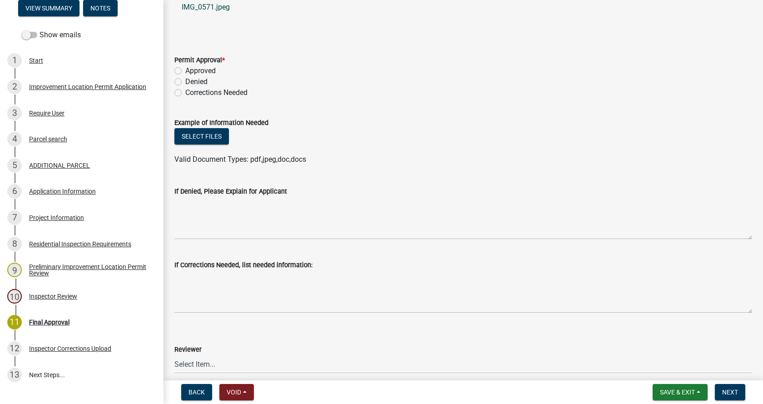
scroll to position [363, 0]
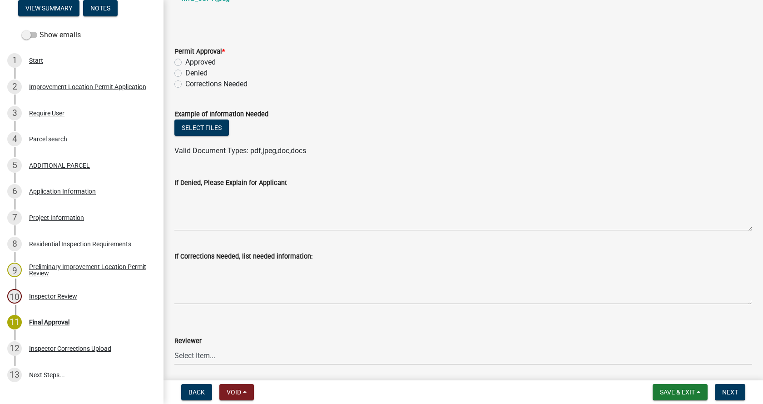
click at [185, 65] on label "Approved" at bounding box center [200, 62] width 30 height 11
click at [185, 63] on input "Approved" at bounding box center [188, 60] width 6 height 6
radio input "true"
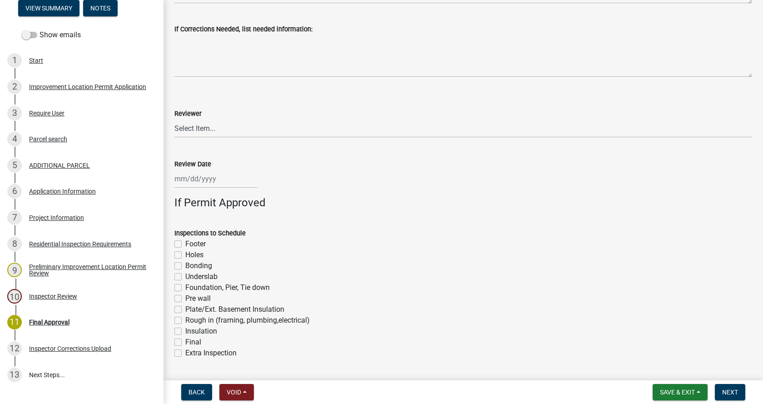
scroll to position [641, 0]
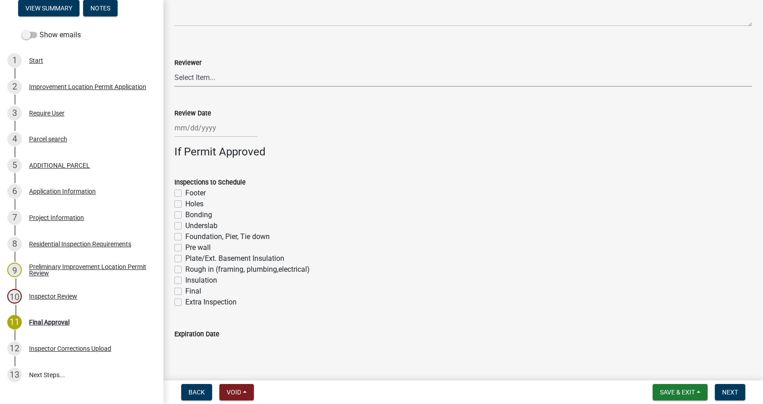
click at [190, 79] on select "Select Item... [PERSON_NAME] [PERSON_NAME] [PERSON_NAME]" at bounding box center [463, 77] width 578 height 19
click at [174, 68] on select "Select Item... [PERSON_NAME] [PERSON_NAME] [PERSON_NAME]" at bounding box center [463, 77] width 578 height 19
select select "4bf9213e-c266-4258-8e9b-d5f6a07002fa"
click at [184, 127] on div at bounding box center [215, 128] width 83 height 19
select select "10"
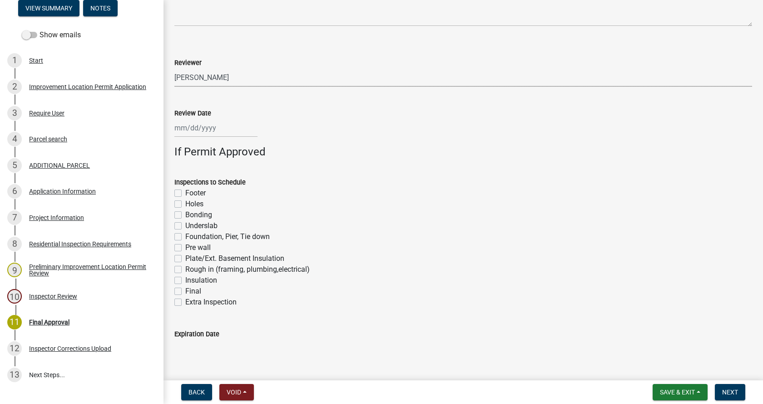
select select "2025"
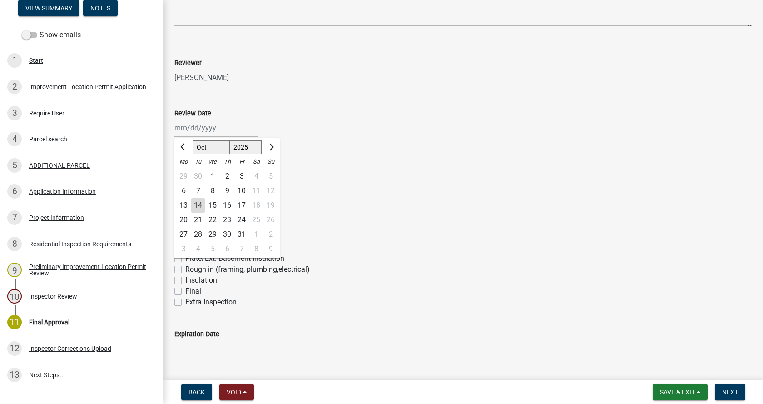
click at [199, 204] on div "14" at bounding box center [198, 205] width 15 height 15
type input "[DATE]"
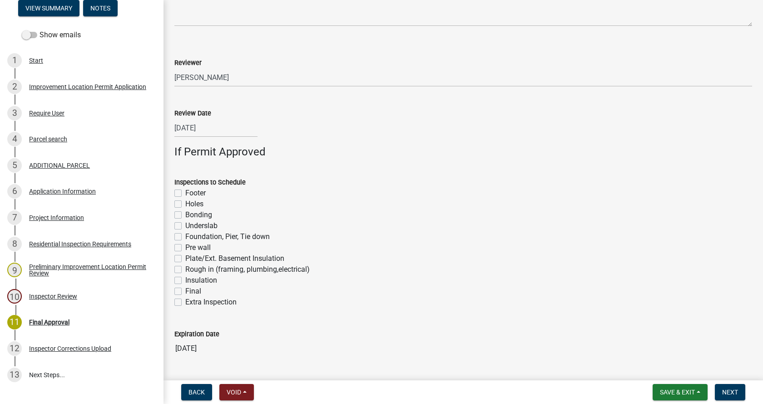
click at [185, 192] on label "Footer" at bounding box center [195, 193] width 20 height 11
click at [185, 192] on input "Footer" at bounding box center [188, 191] width 6 height 6
checkbox input "true"
checkbox input "false"
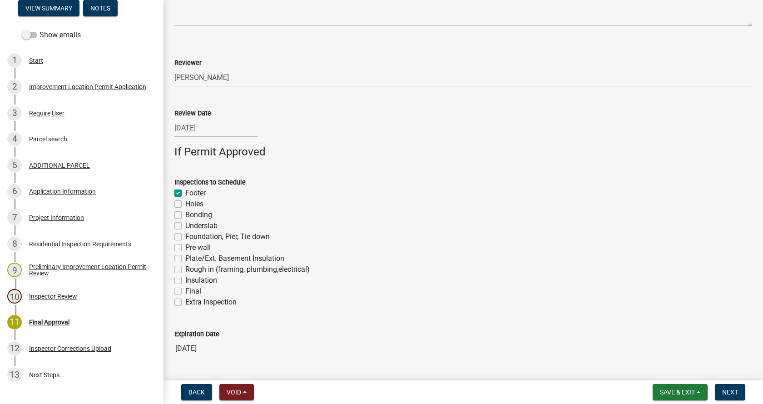
checkbox input "false"
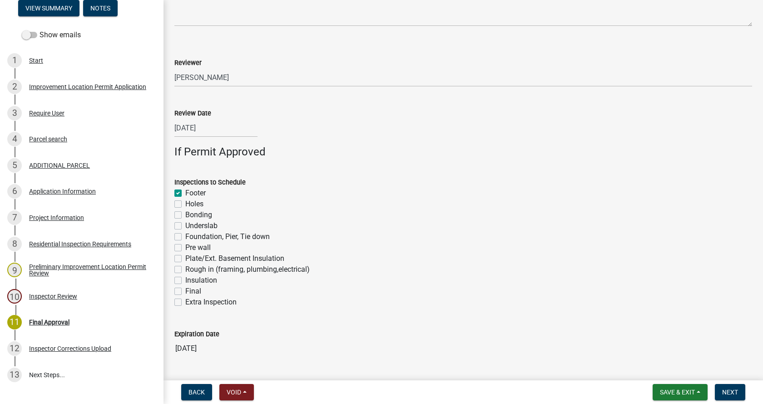
checkbox input "false"
click at [185, 237] on label "Foundation, Pier, Tie down" at bounding box center [227, 236] width 84 height 11
click at [185, 237] on input "Foundation, Pier, Tie down" at bounding box center [188, 234] width 6 height 6
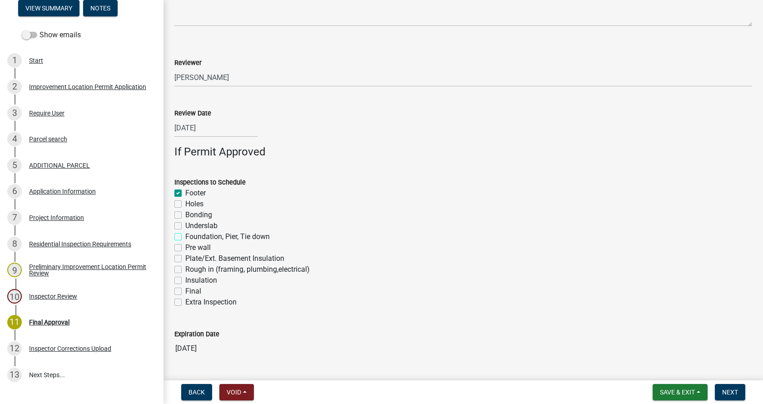
checkbox input "true"
checkbox input "false"
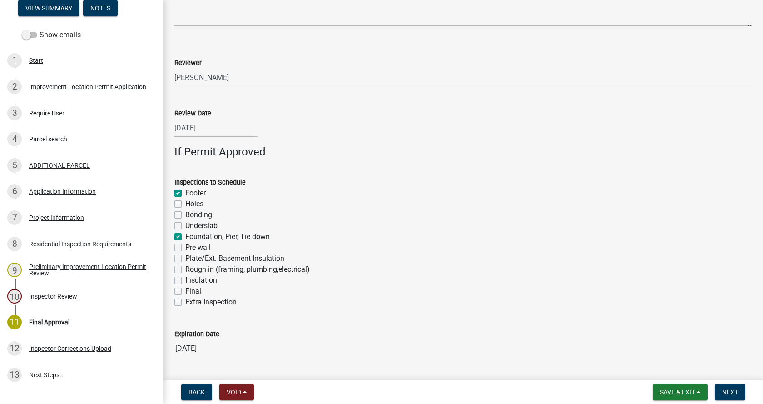
checkbox input "true"
checkbox input "false"
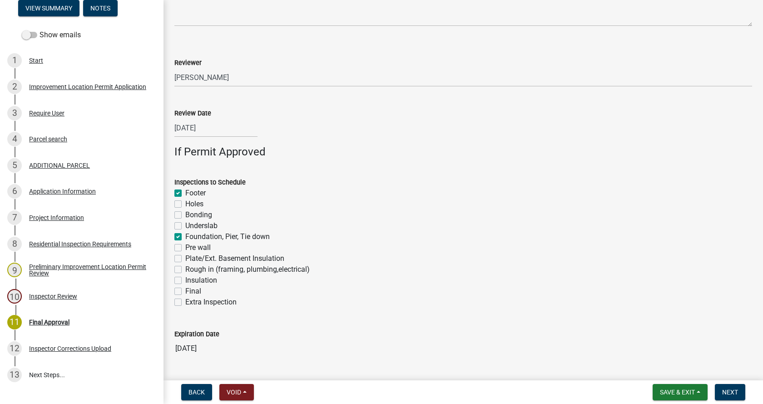
checkbox input "false"
click at [185, 268] on label "Rough in (framing, plumbing,electrical)" at bounding box center [247, 269] width 124 height 11
click at [185, 268] on input "Rough in (framing, plumbing,electrical)" at bounding box center [188, 267] width 6 height 6
checkbox input "true"
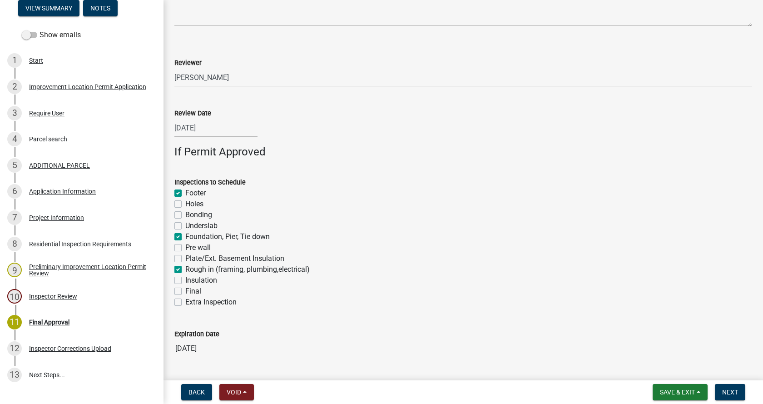
checkbox input "true"
checkbox input "false"
checkbox input "true"
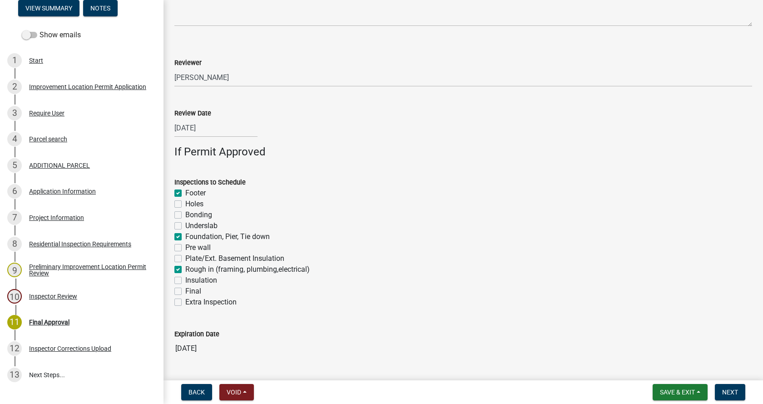
checkbox input "false"
checkbox input "true"
checkbox input "false"
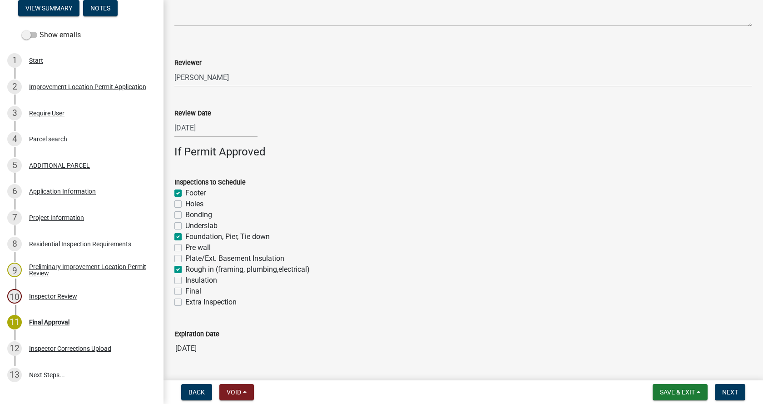
checkbox input "false"
click at [185, 282] on label "Insulation" at bounding box center [201, 280] width 32 height 11
click at [185, 281] on input "Insulation" at bounding box center [188, 278] width 6 height 6
checkbox input "true"
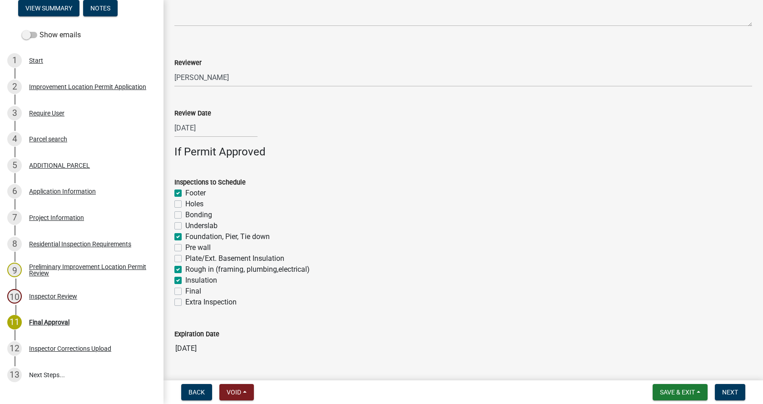
checkbox input "false"
checkbox input "true"
checkbox input "false"
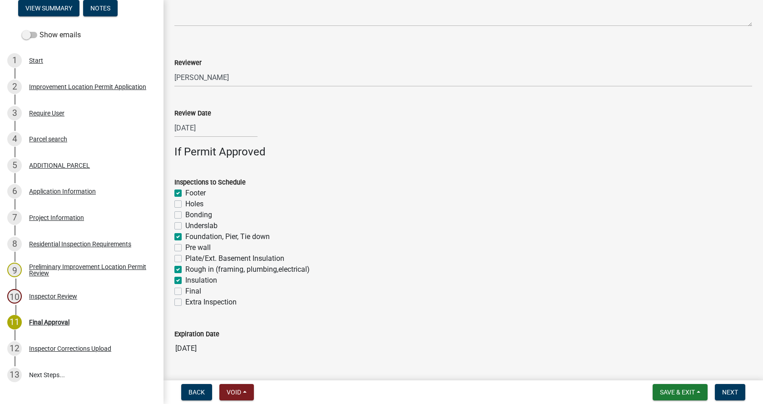
checkbox input "false"
checkbox input "true"
checkbox input "false"
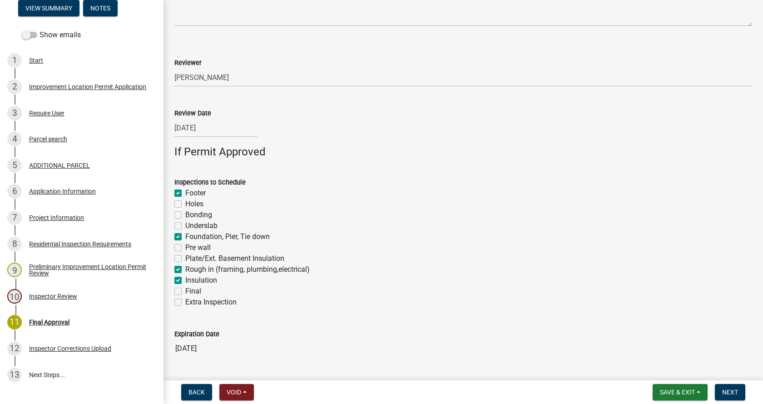
click at [185, 293] on label "Final" at bounding box center [193, 291] width 16 height 11
click at [185, 292] on input "Final" at bounding box center [188, 289] width 6 height 6
checkbox input "true"
checkbox input "false"
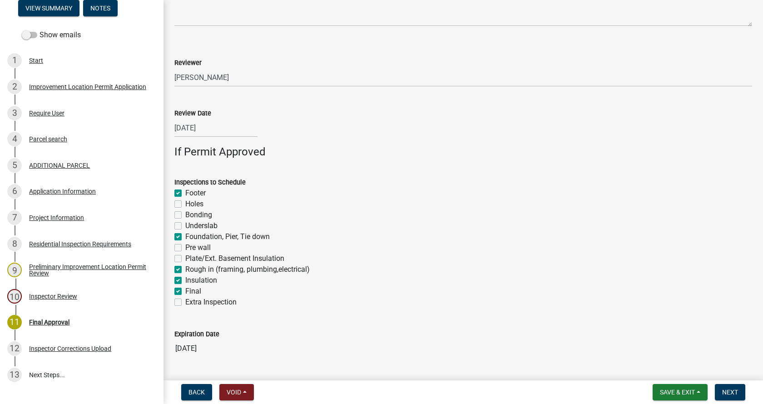
checkbox input "false"
checkbox input "true"
checkbox input "false"
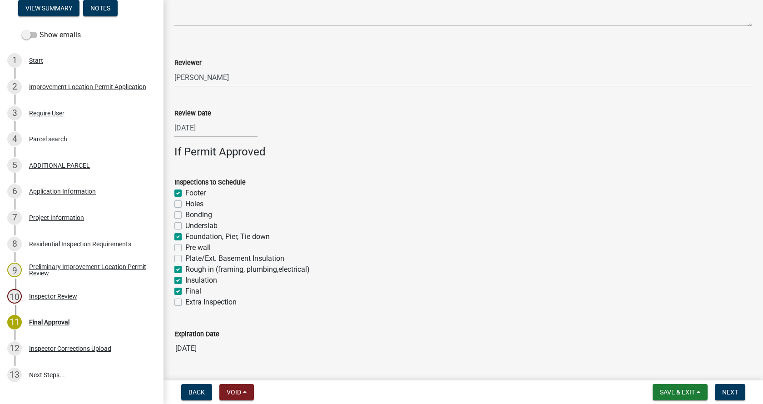
checkbox input "true"
checkbox input "false"
drag, startPoint x: 723, startPoint y: 391, endPoint x: 734, endPoint y: 390, distance: 10.5
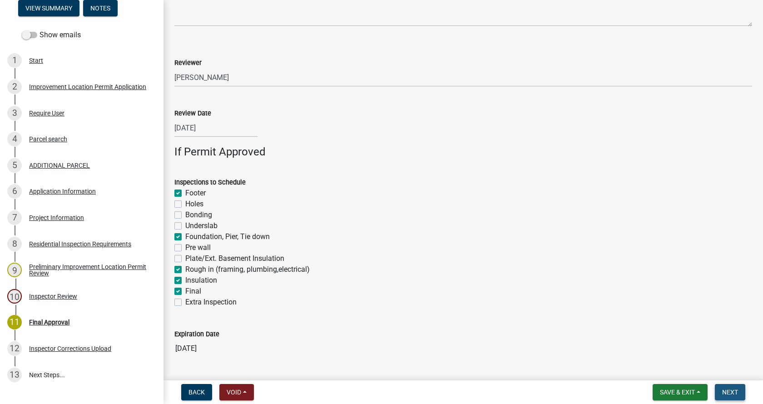
click at [734, 390] on span "Next" at bounding box center [730, 391] width 16 height 7
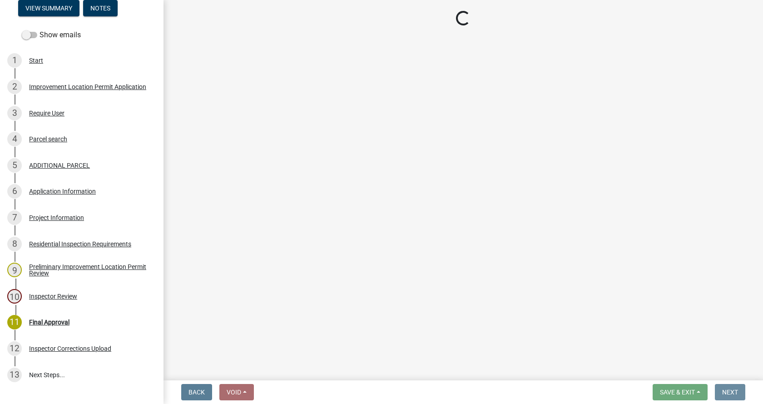
scroll to position [0, 0]
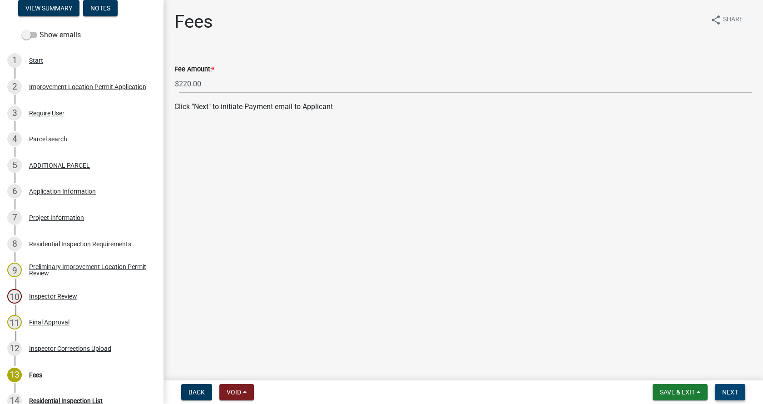
click at [734, 390] on span "Next" at bounding box center [730, 391] width 16 height 7
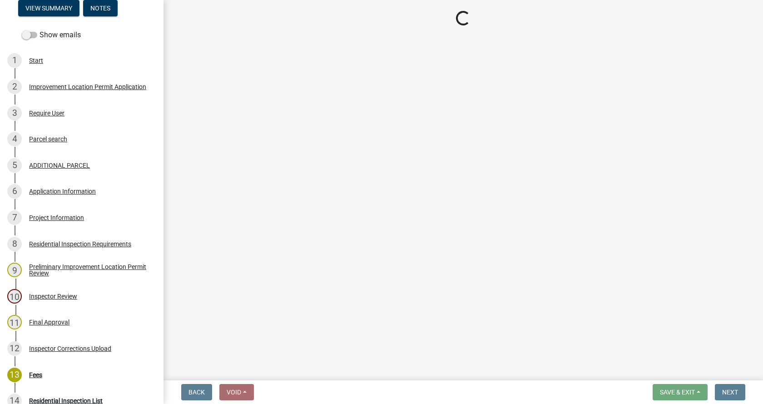
select select "3: 3"
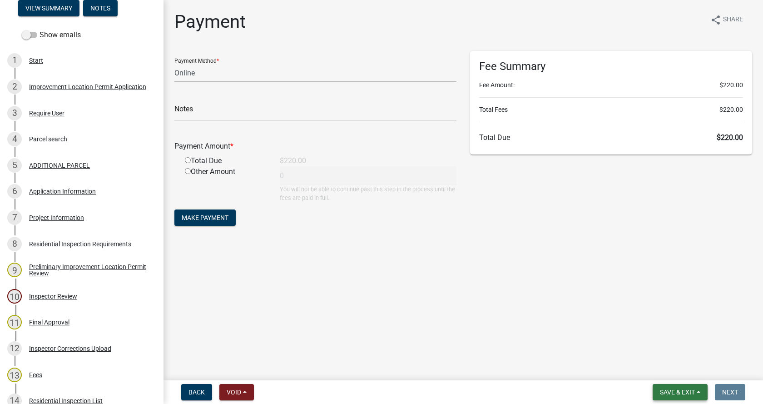
click at [696, 387] on button "Save & Exit" at bounding box center [680, 392] width 55 height 16
click at [665, 368] on button "Save & Exit" at bounding box center [671, 369] width 73 height 22
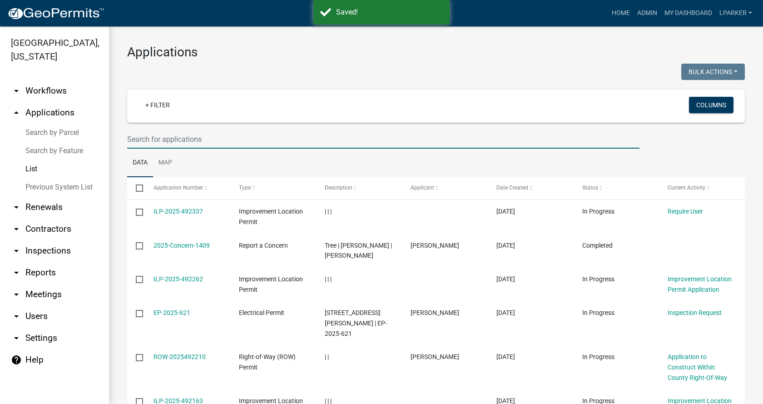
click at [182, 143] on input "text" at bounding box center [383, 139] width 512 height 19
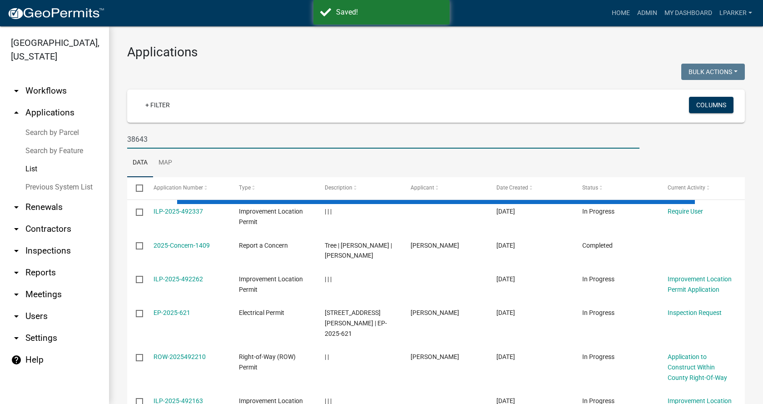
type input "38643"
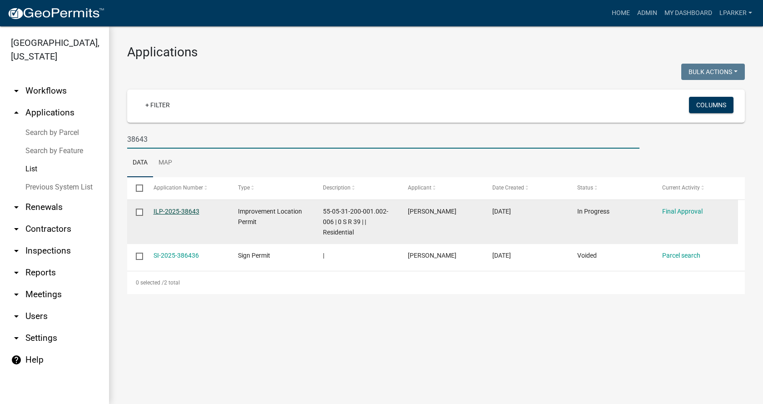
click at [172, 210] on link "ILP-2025-38643" at bounding box center [177, 211] width 46 height 7
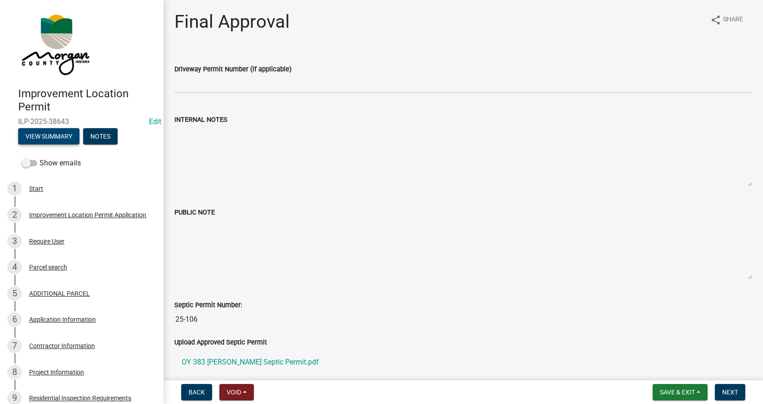
click at [67, 134] on button "View Summary" at bounding box center [48, 136] width 61 height 16
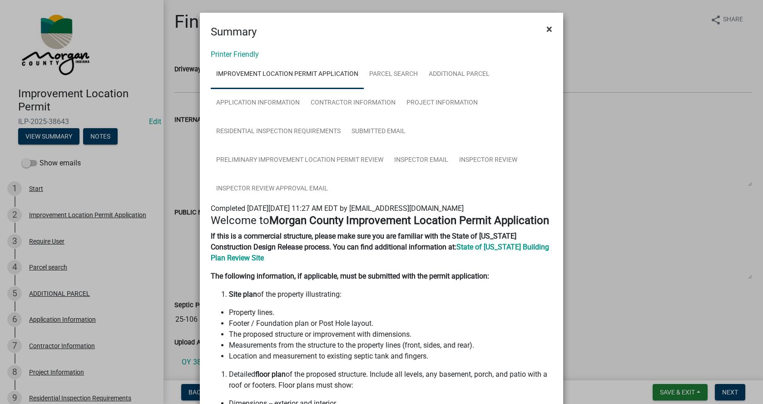
click at [546, 29] on span "×" at bounding box center [549, 29] width 6 height 13
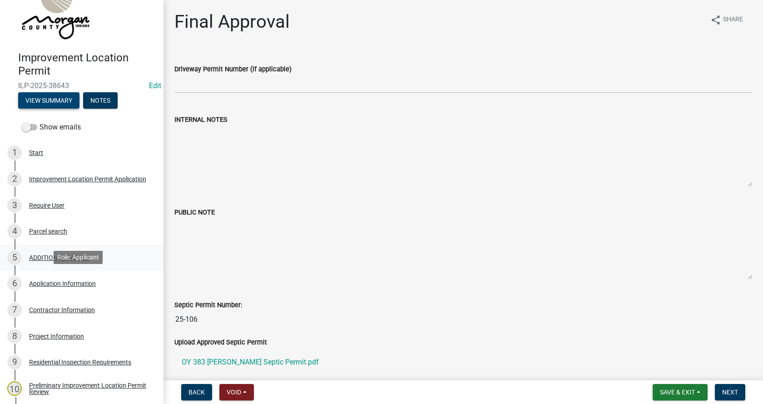
scroll to position [91, 0]
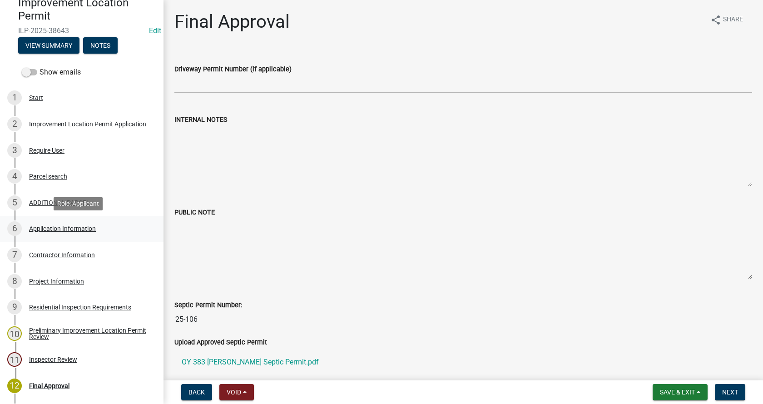
click at [35, 226] on div "Application Information" at bounding box center [62, 228] width 67 height 6
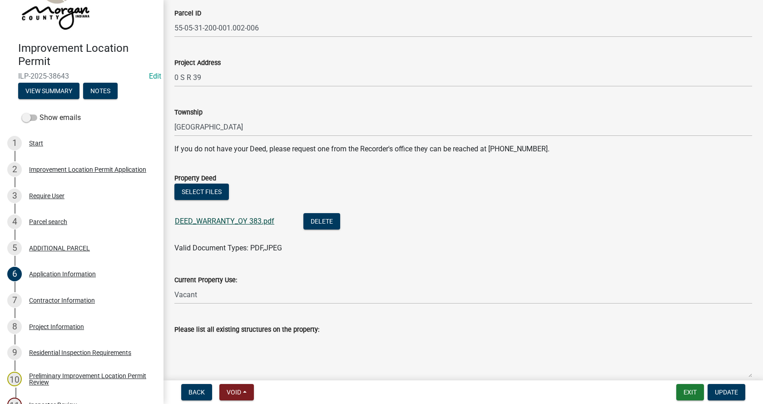
click at [215, 220] on link "DEED_WARRANTY_OY 383.pdf" at bounding box center [224, 221] width 99 height 9
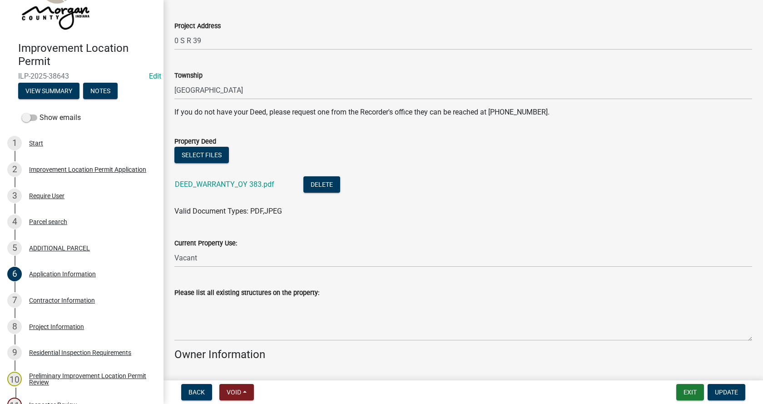
scroll to position [227, 0]
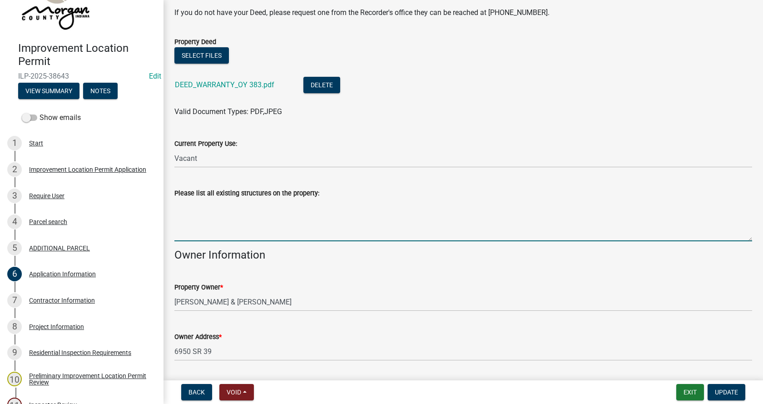
click at [177, 208] on textarea "Please list all existing structures on the property:" at bounding box center [463, 220] width 578 height 43
type textarea "vacant"
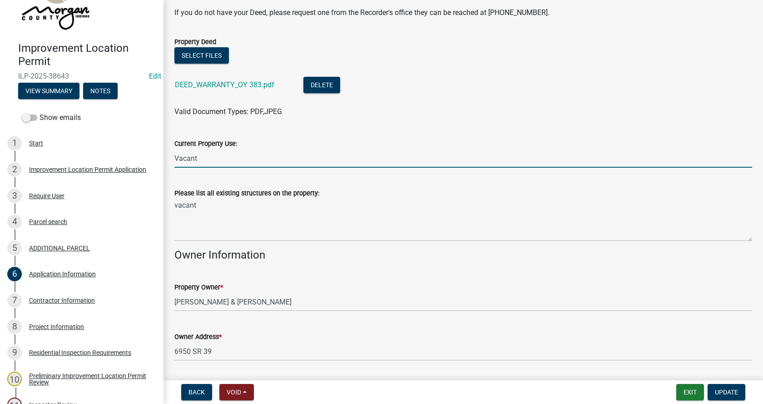
drag, startPoint x: 202, startPoint y: 158, endPoint x: 197, endPoint y: 158, distance: 5.0
click at [197, 158] on input "Vacant" at bounding box center [463, 158] width 578 height 19
drag, startPoint x: 197, startPoint y: 158, endPoint x: 168, endPoint y: 158, distance: 29.1
click at [168, 158] on div "Current Property Use: Vacant" at bounding box center [463, 146] width 591 height 42
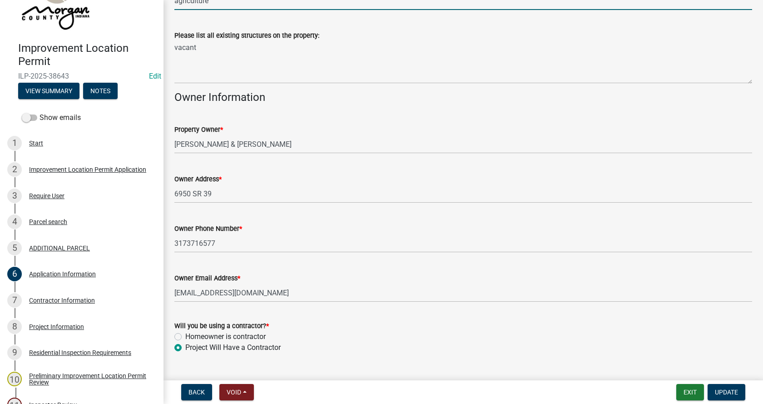
scroll to position [405, 0]
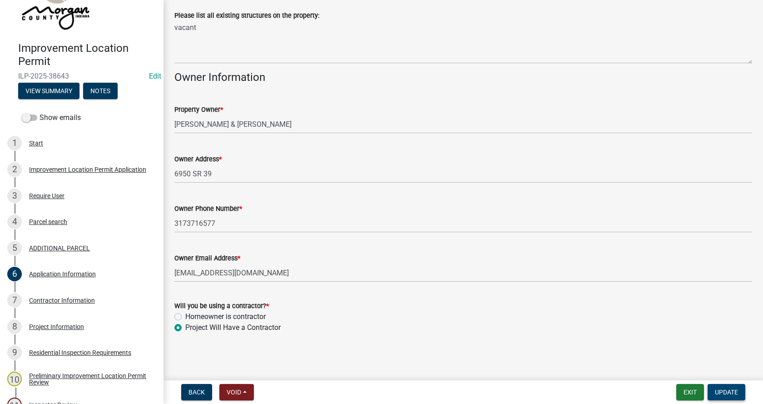
type input "agriculture"
click at [725, 388] on span "Update" at bounding box center [726, 391] width 23 height 7
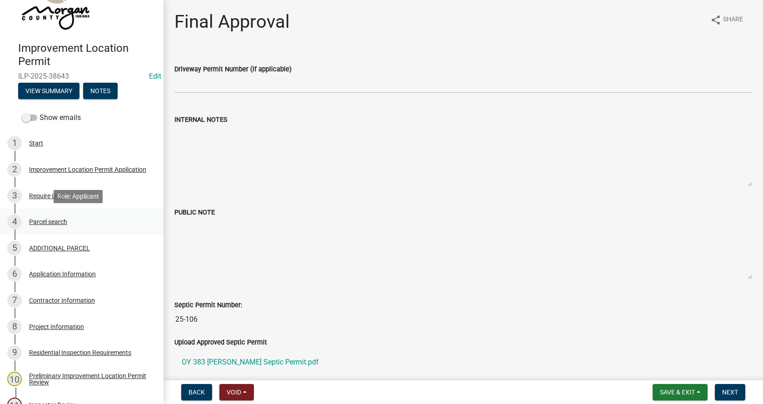
click at [32, 220] on div "Parcel search" at bounding box center [48, 222] width 38 height 6
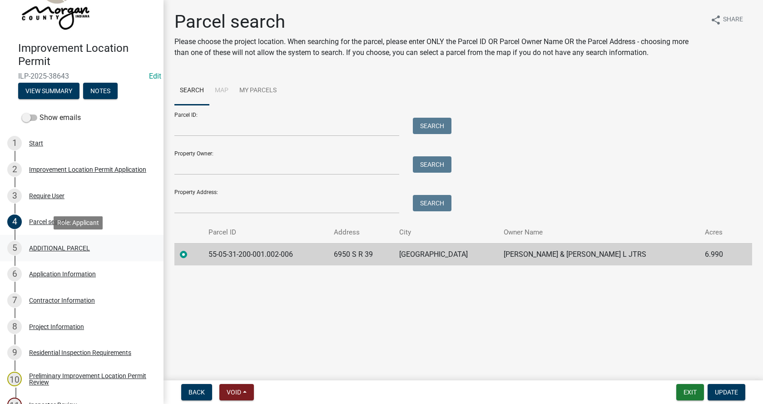
click at [37, 247] on div "ADDITIONAL PARCEL" at bounding box center [59, 248] width 61 height 6
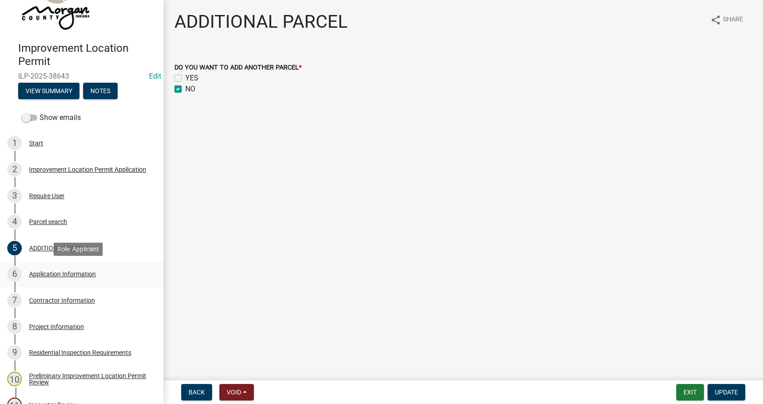
click at [38, 273] on div "Application Information" at bounding box center [62, 274] width 67 height 6
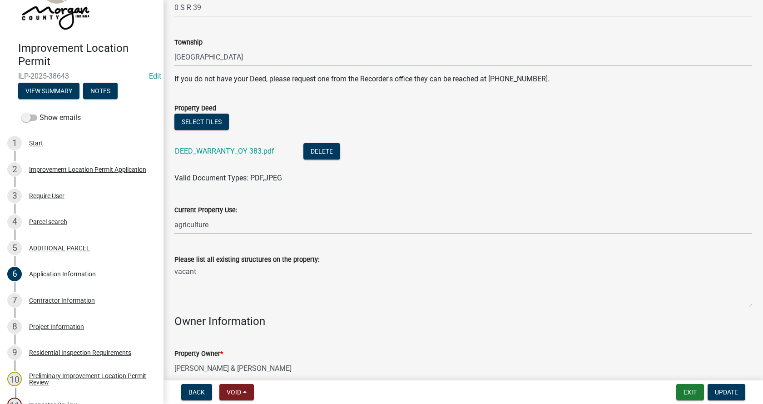
scroll to position [182, 0]
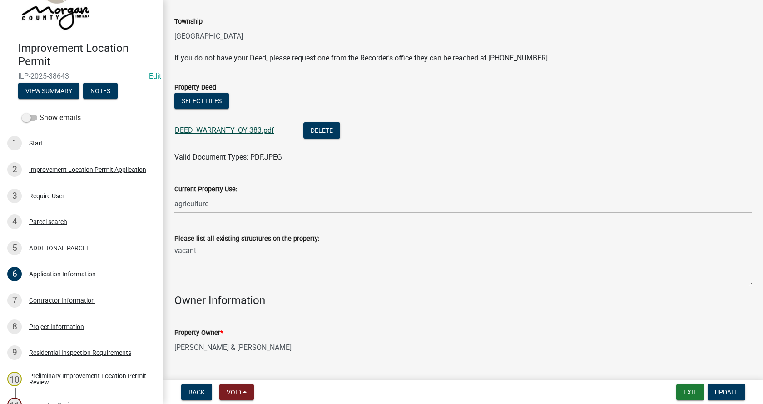
click at [208, 129] on link "DEED_WARRANTY_OY 383.pdf" at bounding box center [224, 130] width 99 height 9
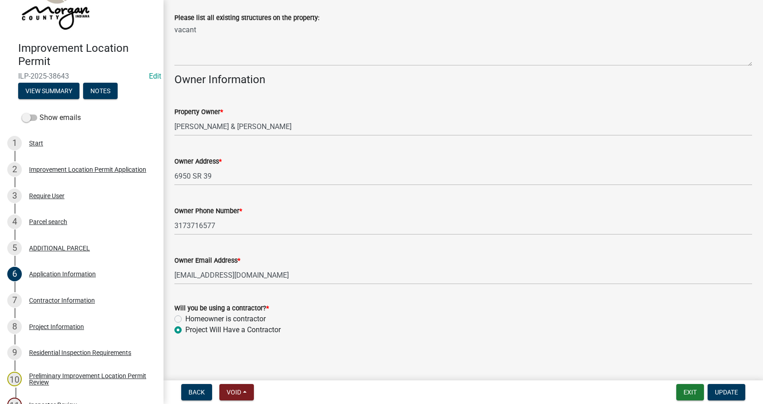
scroll to position [405, 0]
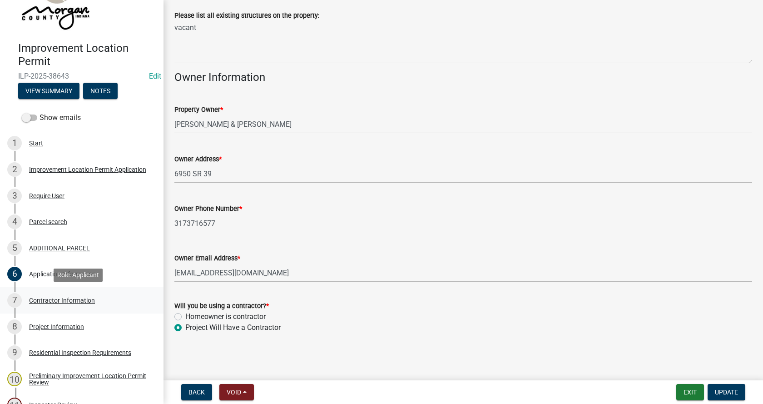
click at [32, 298] on div "Contractor Information" at bounding box center [62, 300] width 66 height 6
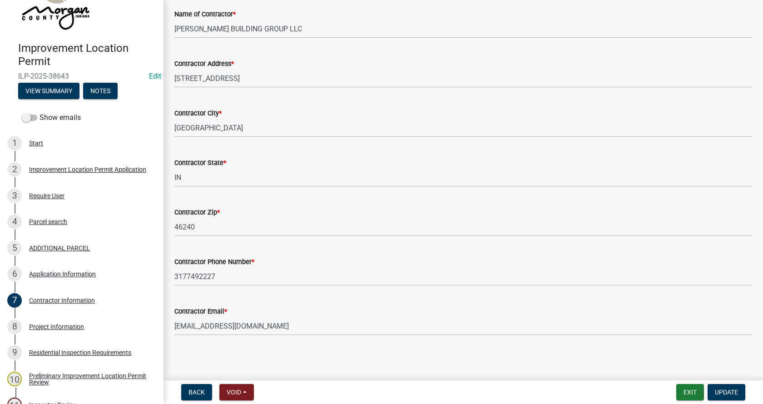
scroll to position [77, 0]
click at [35, 324] on div "Project Information" at bounding box center [56, 326] width 55 height 6
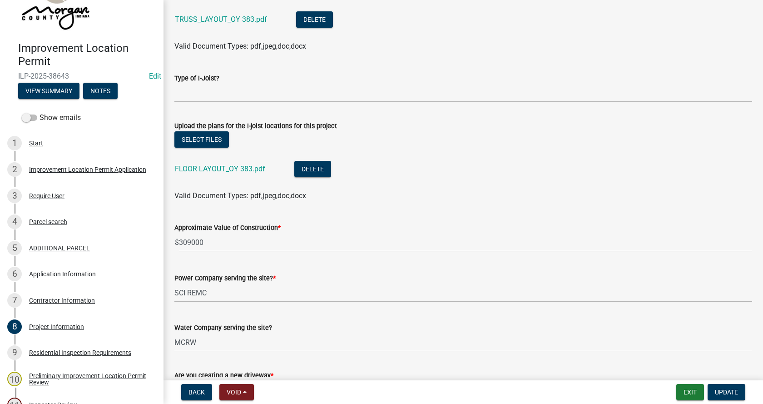
scroll to position [1090, 0]
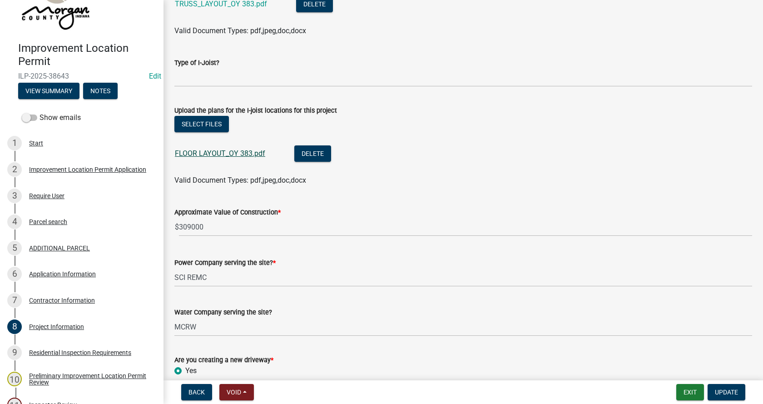
click at [201, 151] on link "FLOOR LAYOUT_OY 383.pdf" at bounding box center [220, 153] width 90 height 9
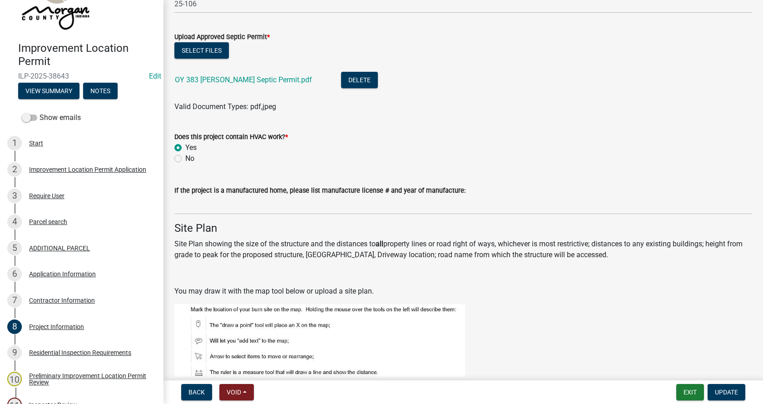
scroll to position [1908, 0]
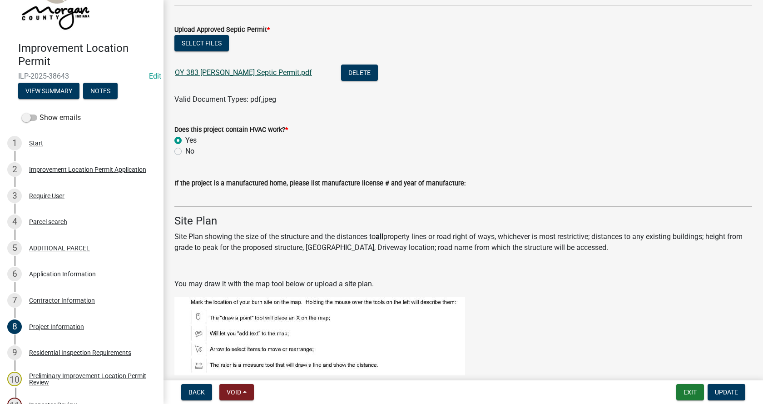
click at [214, 73] on link "OY 383 [PERSON_NAME] Septic Permit.pdf" at bounding box center [243, 72] width 137 height 9
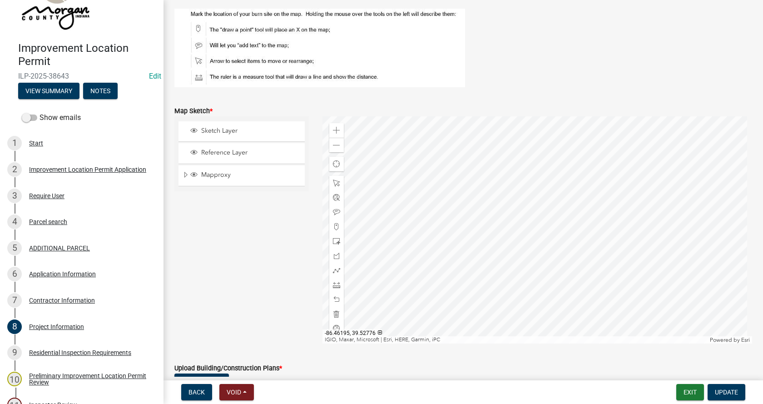
scroll to position [2226, 0]
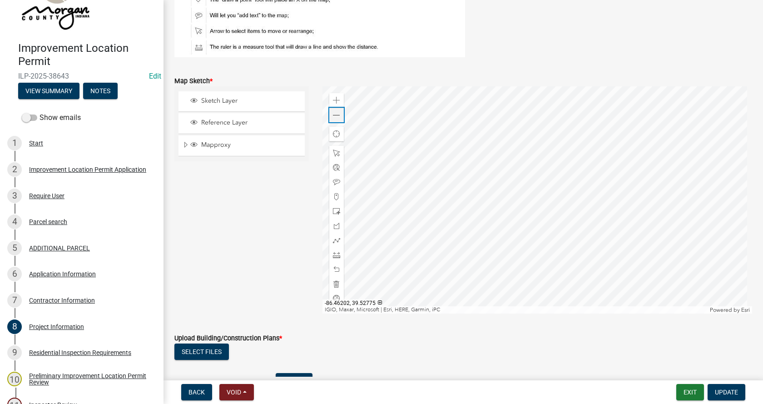
click at [336, 117] on span at bounding box center [336, 115] width 7 height 7
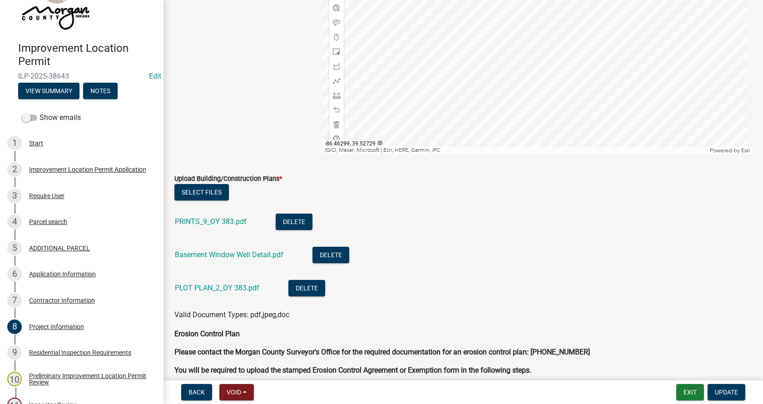
scroll to position [2408, 0]
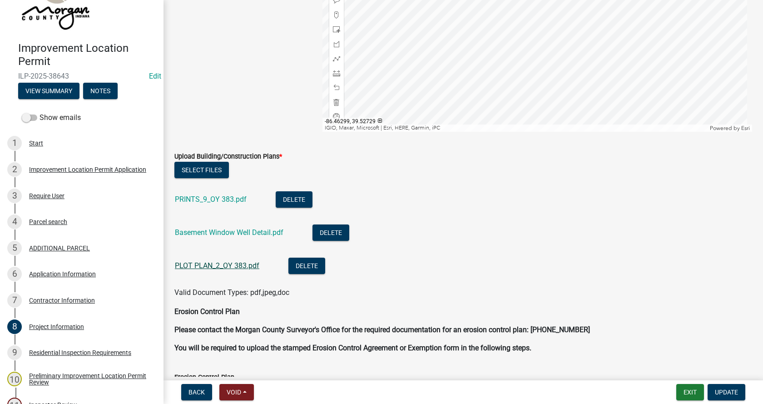
click at [199, 263] on link "PLOT PLAN_2_OY 383.pdf" at bounding box center [217, 265] width 84 height 9
